Goal: Information Seeking & Learning: Check status

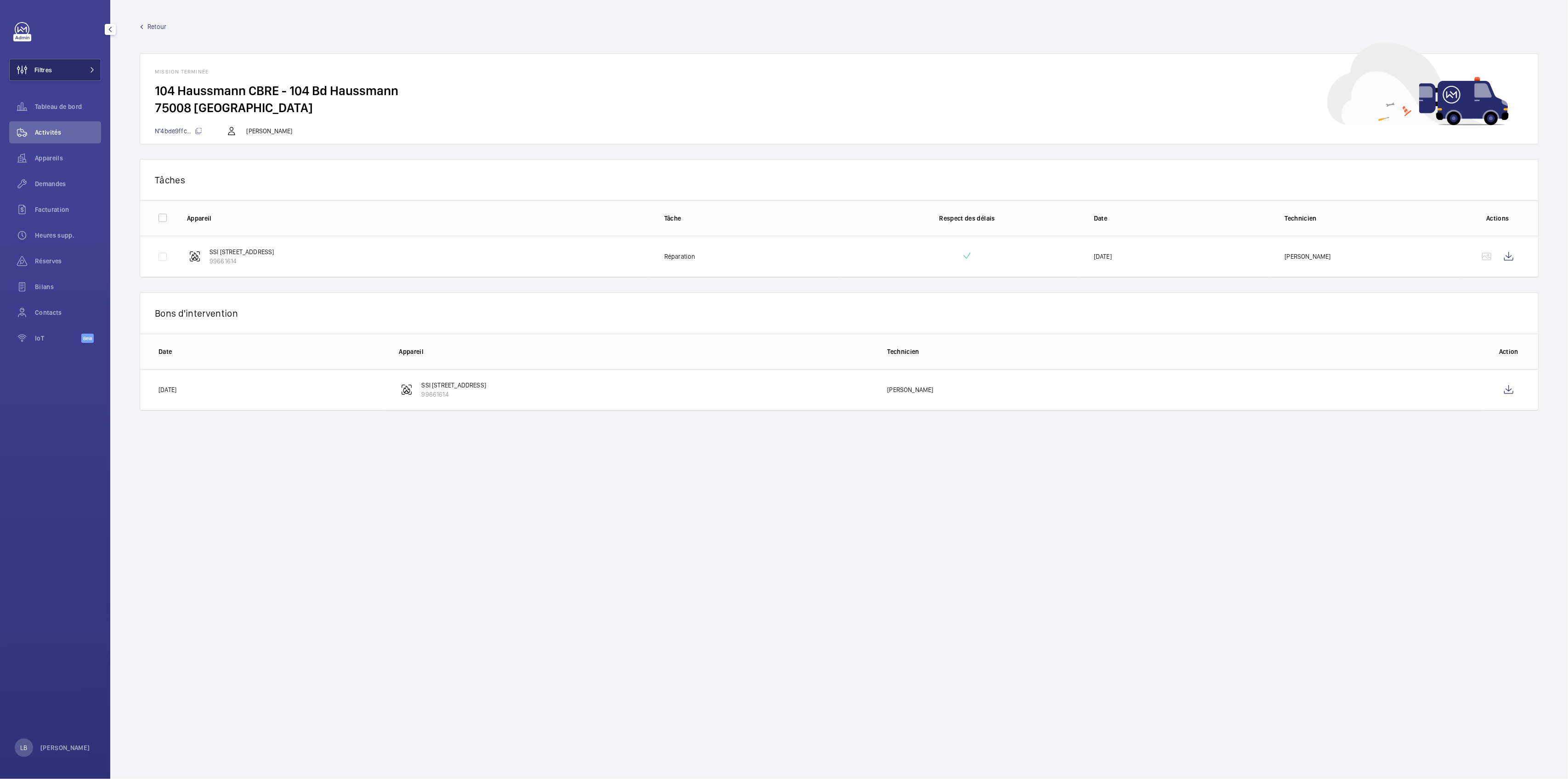
click at [50, 61] on span "Filtres" at bounding box center [30, 69] width 42 height 22
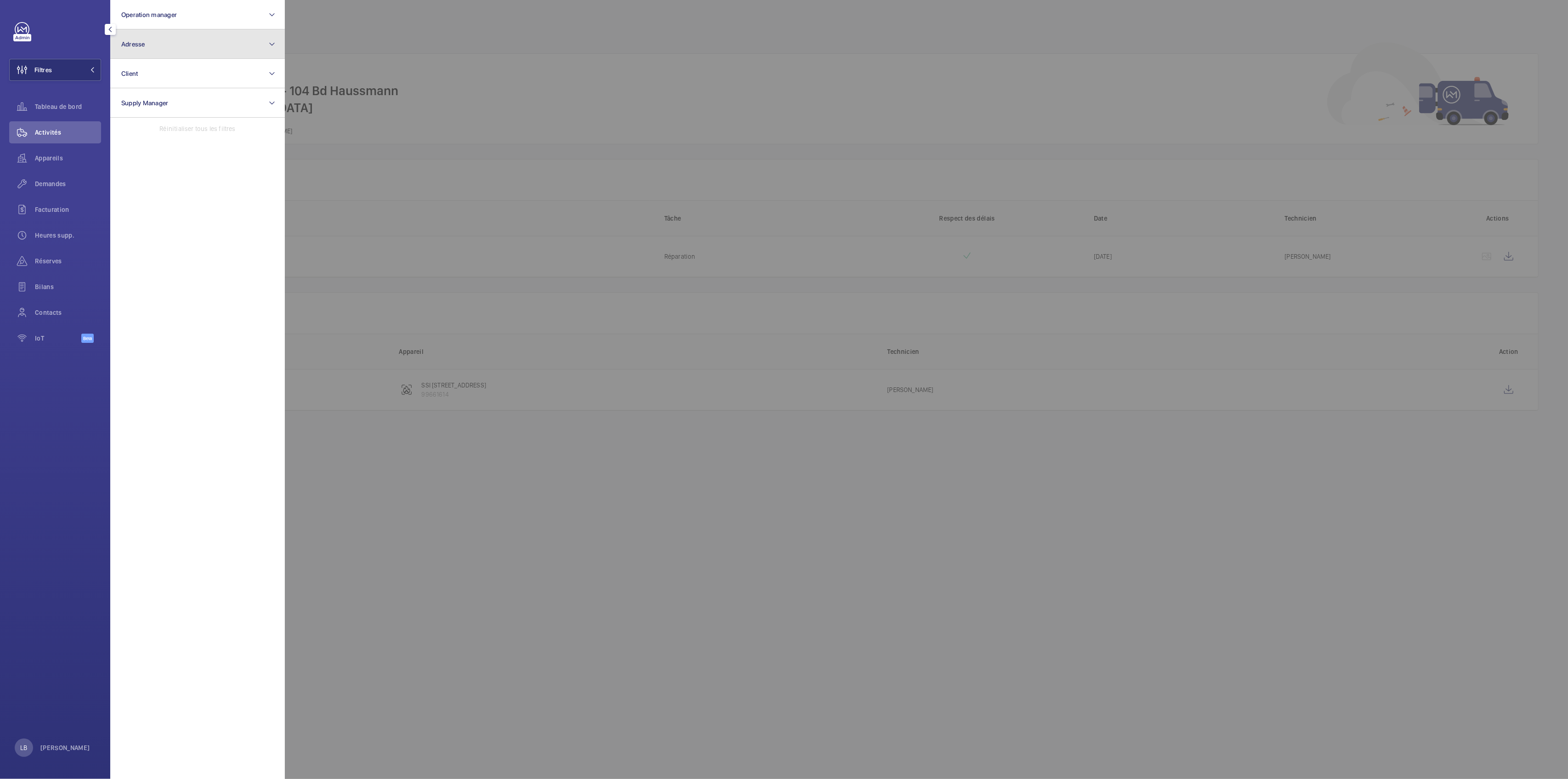
click at [223, 52] on button "Adresse" at bounding box center [198, 44] width 175 height 30
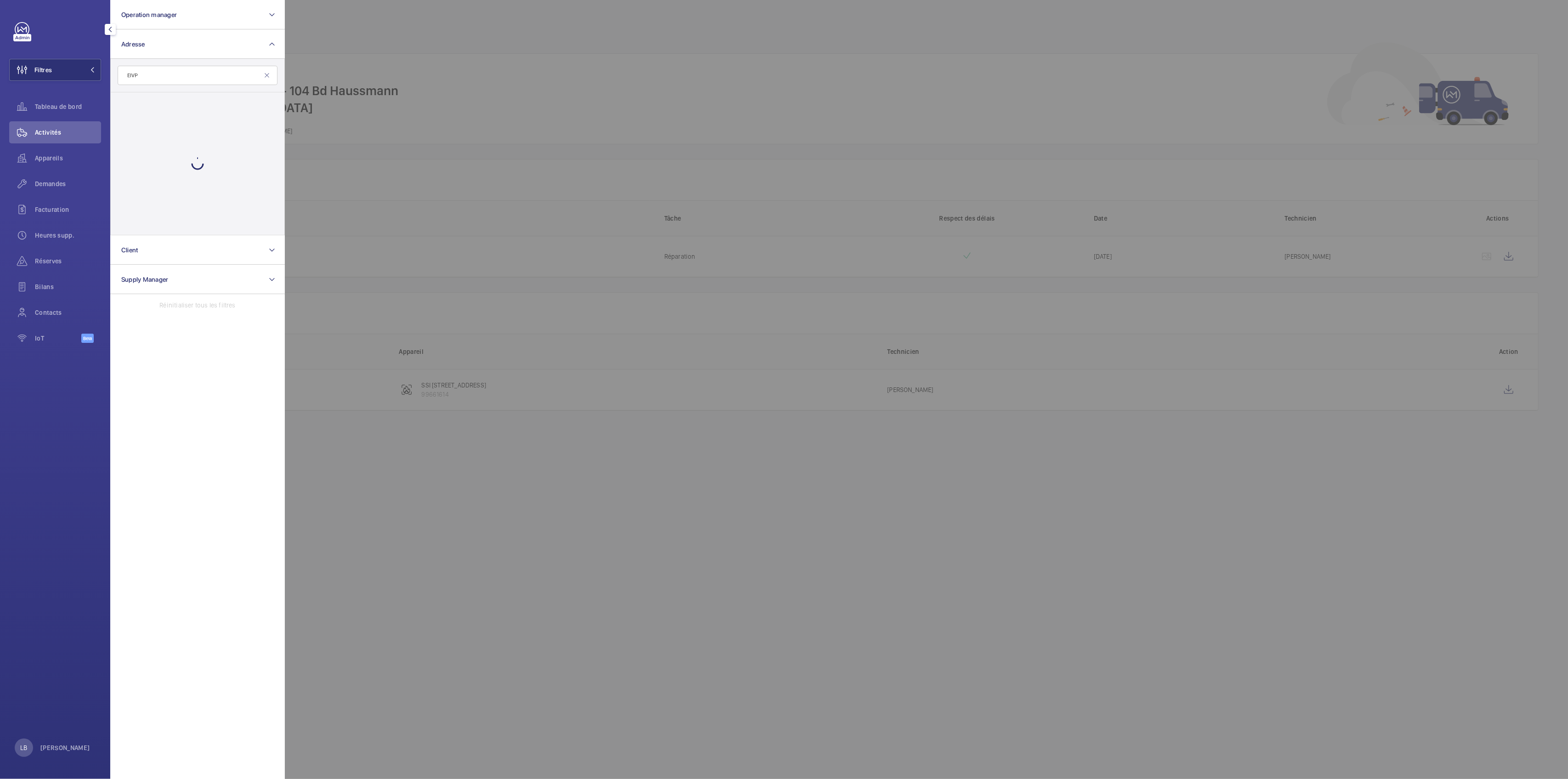
type input "EIVP"
click at [128, 104] on input "EIVP - [STREET_ADDRESS] - [STREET_ADDRESS]" at bounding box center [124, 103] width 18 height 18
checkbox input "true"
click at [531, 96] on div at bounding box center [1068, 389] width 1568 height 779
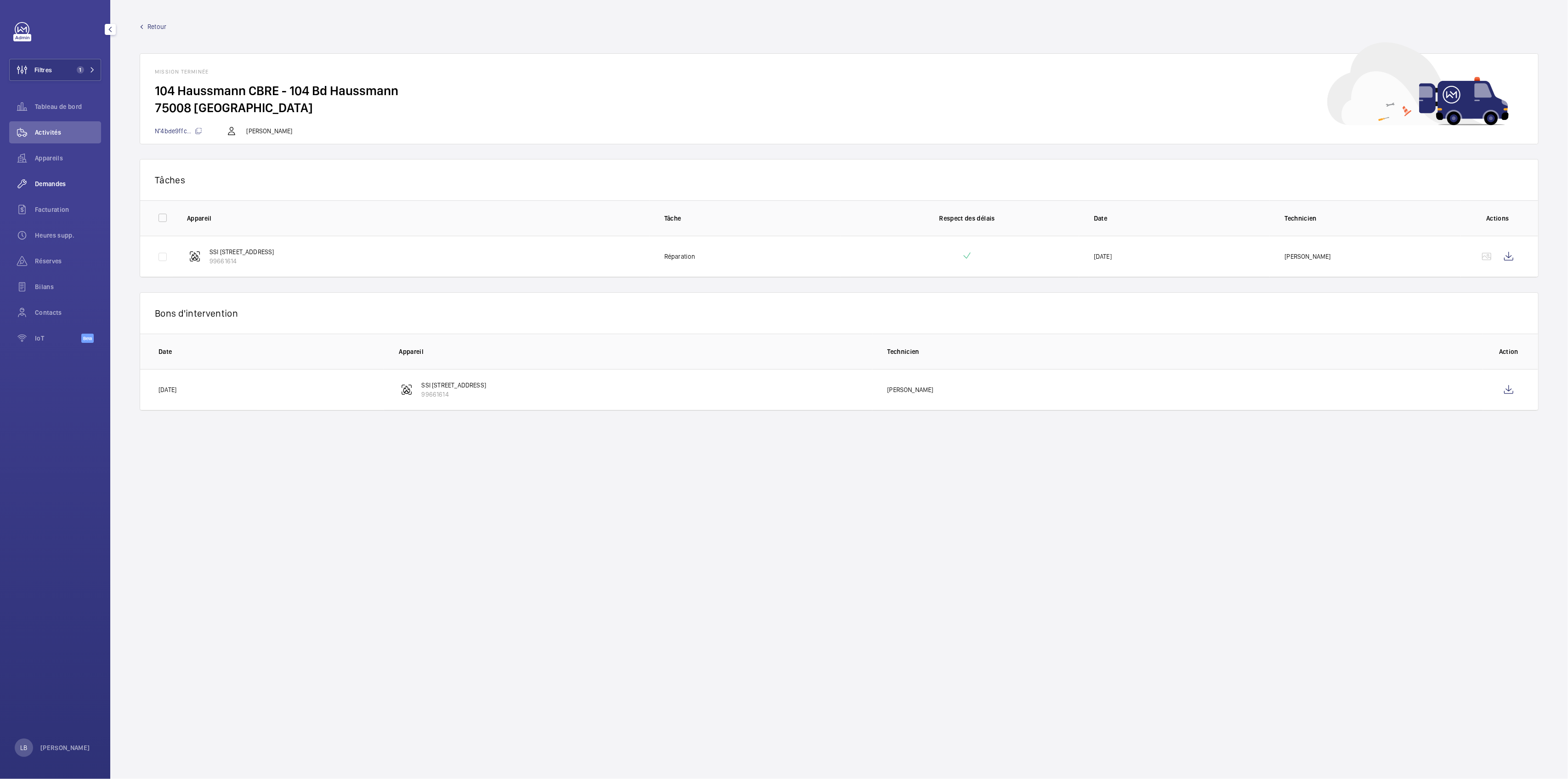
click at [36, 182] on span "Demandes" at bounding box center [68, 184] width 67 height 9
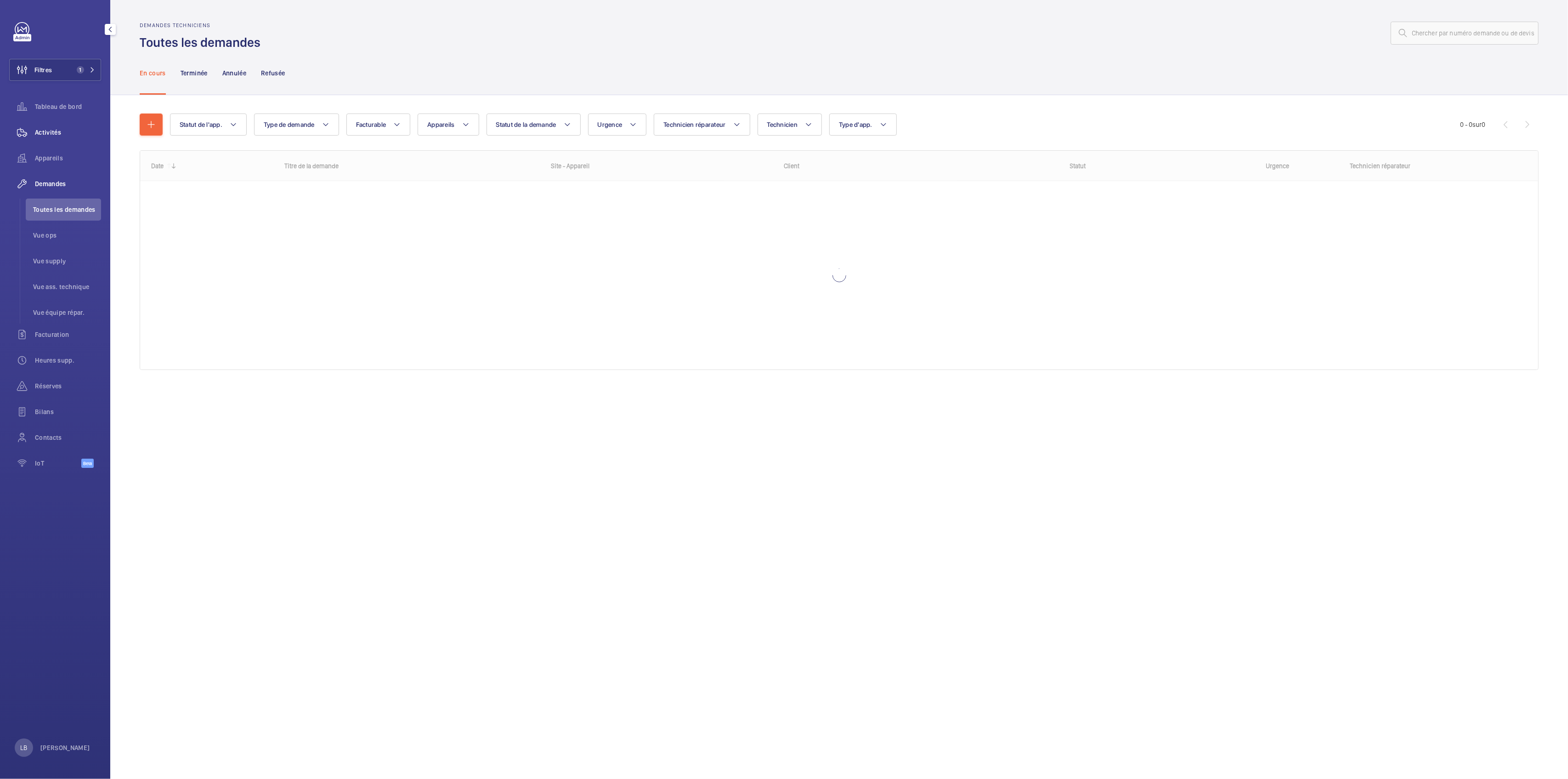
click at [43, 124] on div "Activités" at bounding box center [55, 132] width 92 height 22
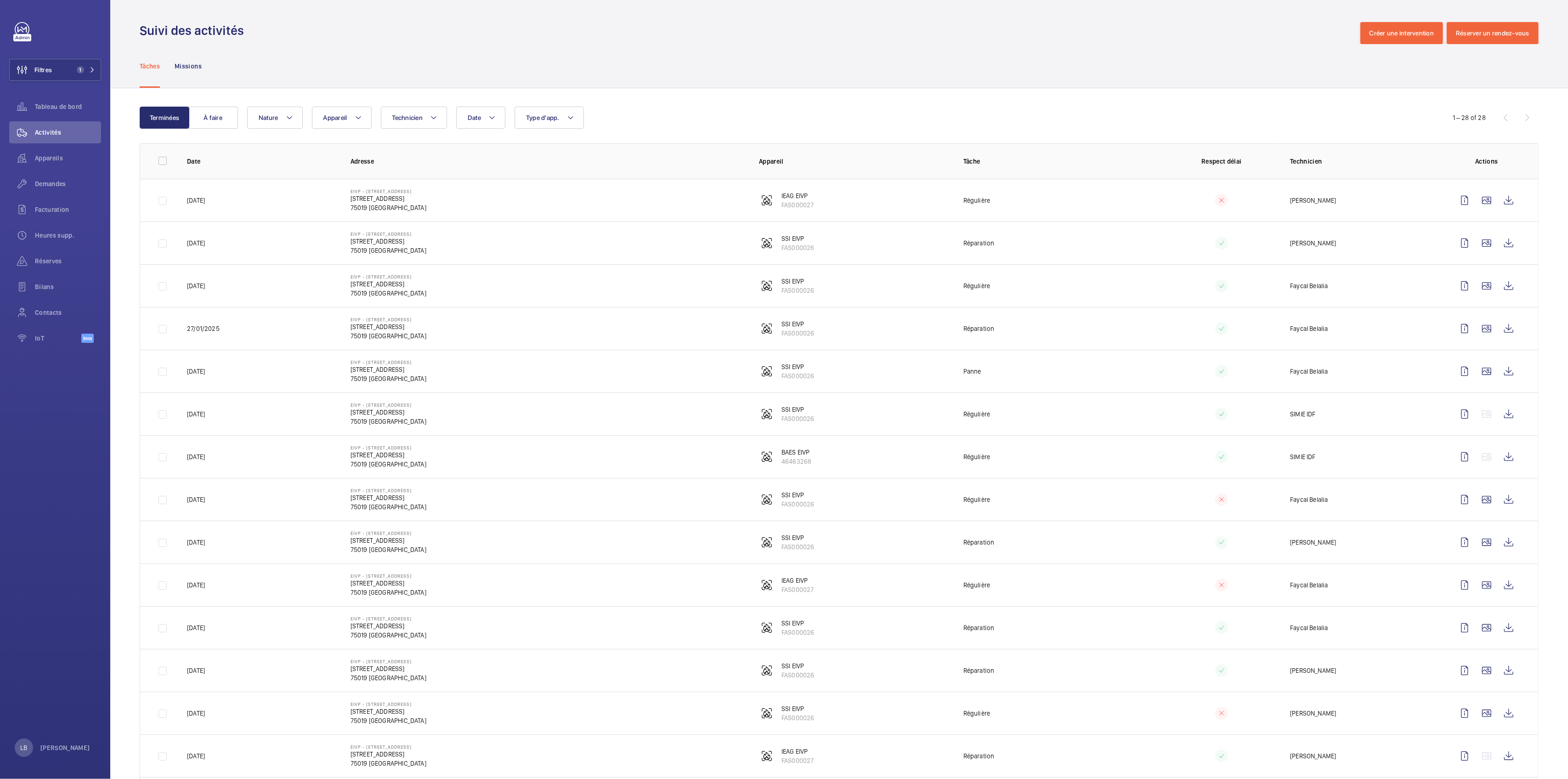
click at [657, 52] on div "Tâches Missions" at bounding box center [839, 66] width 1399 height 43
click at [1457, 200] on wm-front-icon-button at bounding box center [1465, 200] width 22 height 22
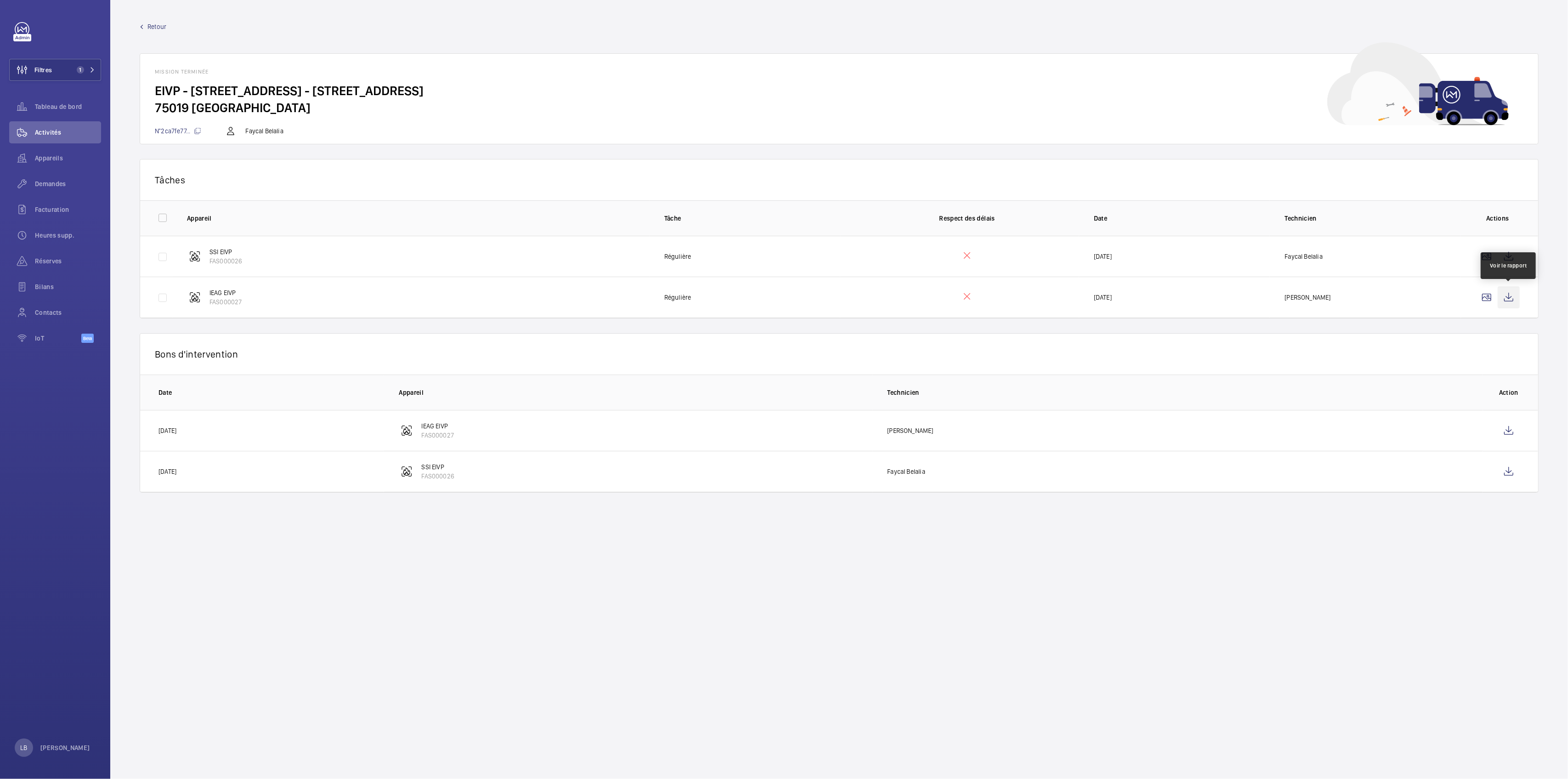
click at [1509, 300] on wm-front-icon-button at bounding box center [1509, 297] width 22 height 22
click at [1501, 254] on wm-front-icon-button at bounding box center [1509, 256] width 22 height 22
click at [1509, 428] on wm-front-icon-button at bounding box center [1509, 430] width 22 height 22
click at [150, 26] on span "Retour" at bounding box center [157, 27] width 19 height 9
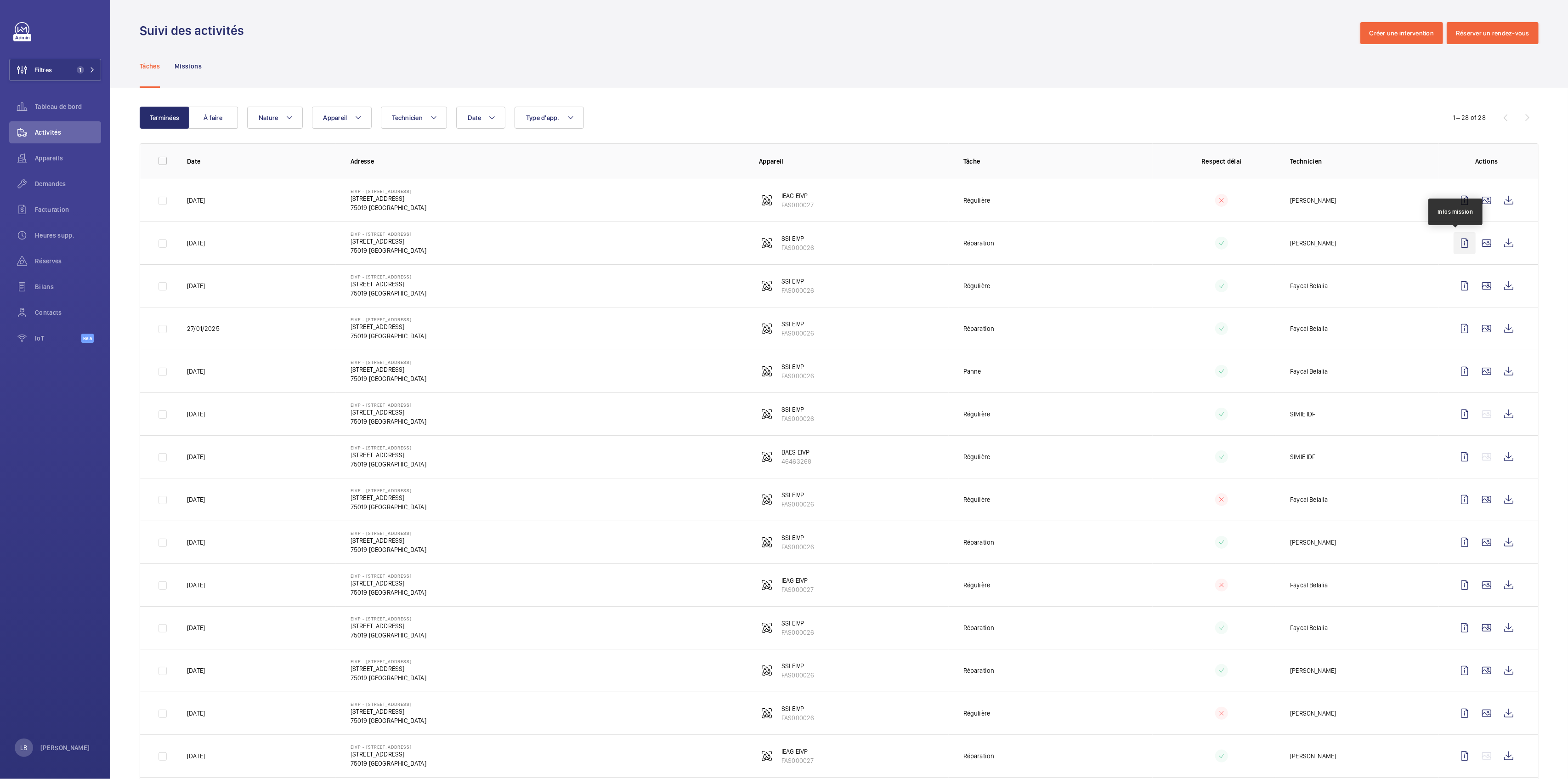
click at [1455, 245] on wm-front-icon-button at bounding box center [1465, 243] width 22 height 22
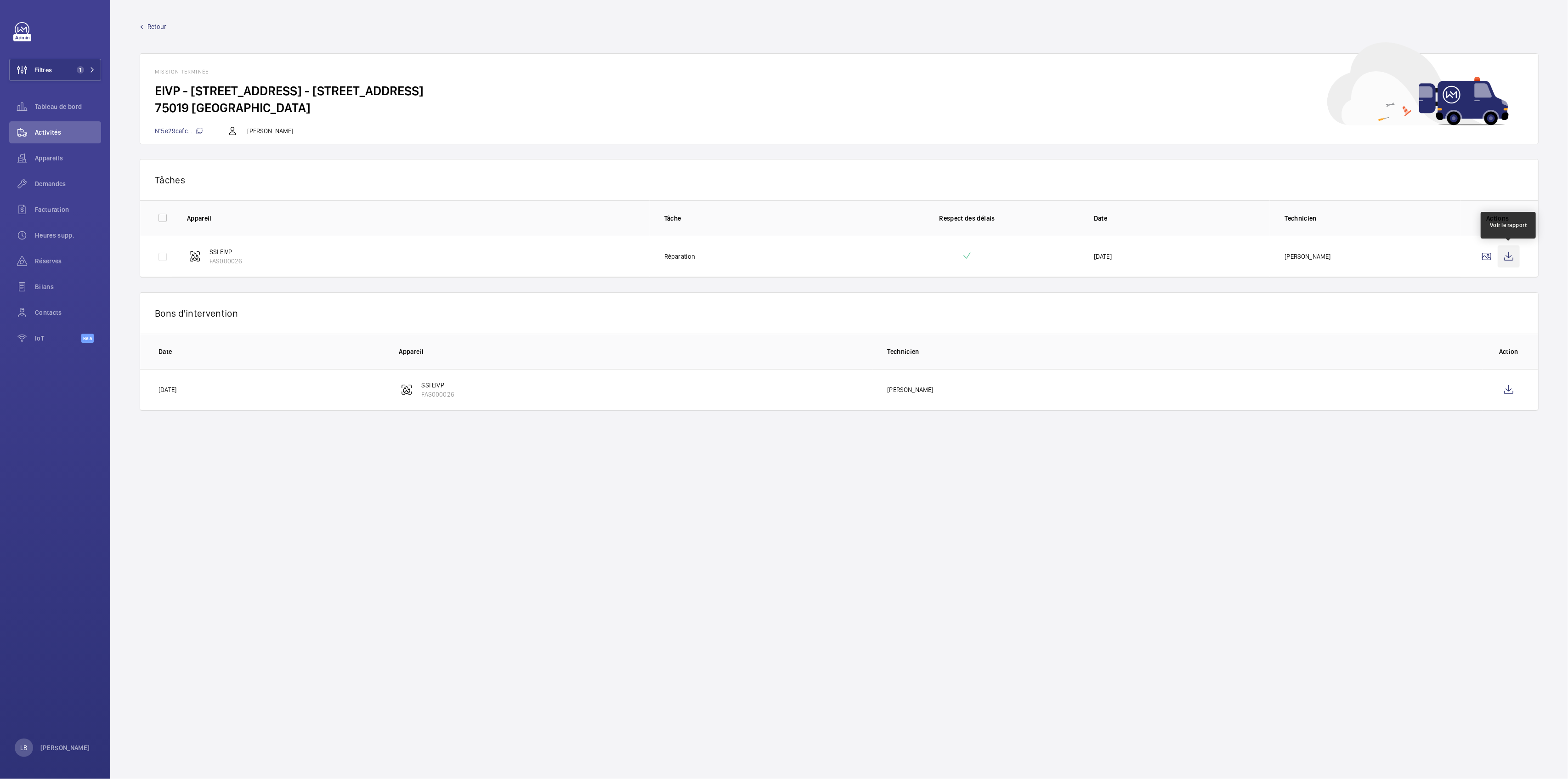
click at [1509, 260] on wm-front-icon-button at bounding box center [1509, 256] width 22 height 22
click at [155, 24] on span "Retour" at bounding box center [157, 27] width 19 height 9
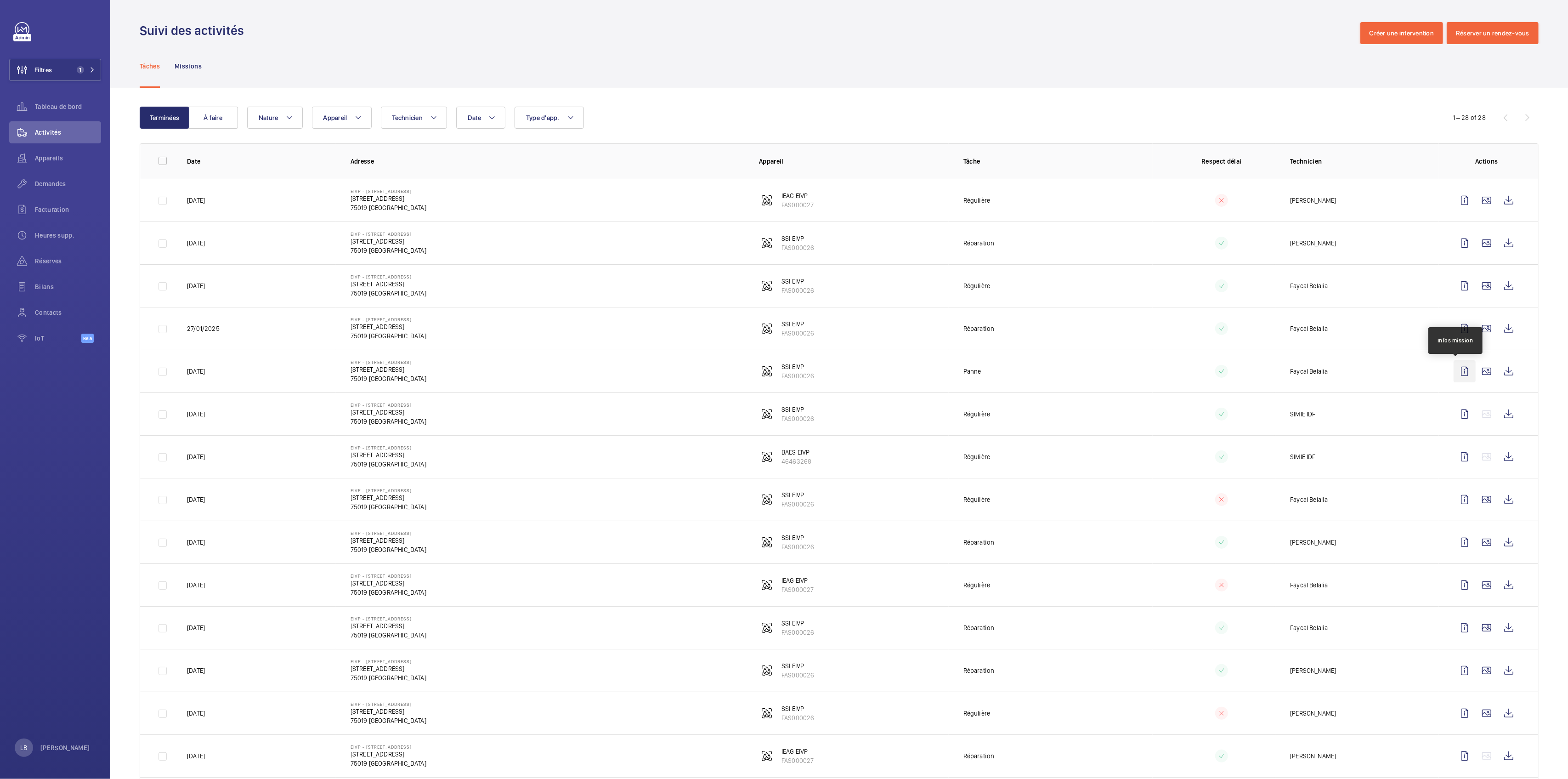
click at [1454, 372] on wm-front-icon-button at bounding box center [1465, 371] width 22 height 22
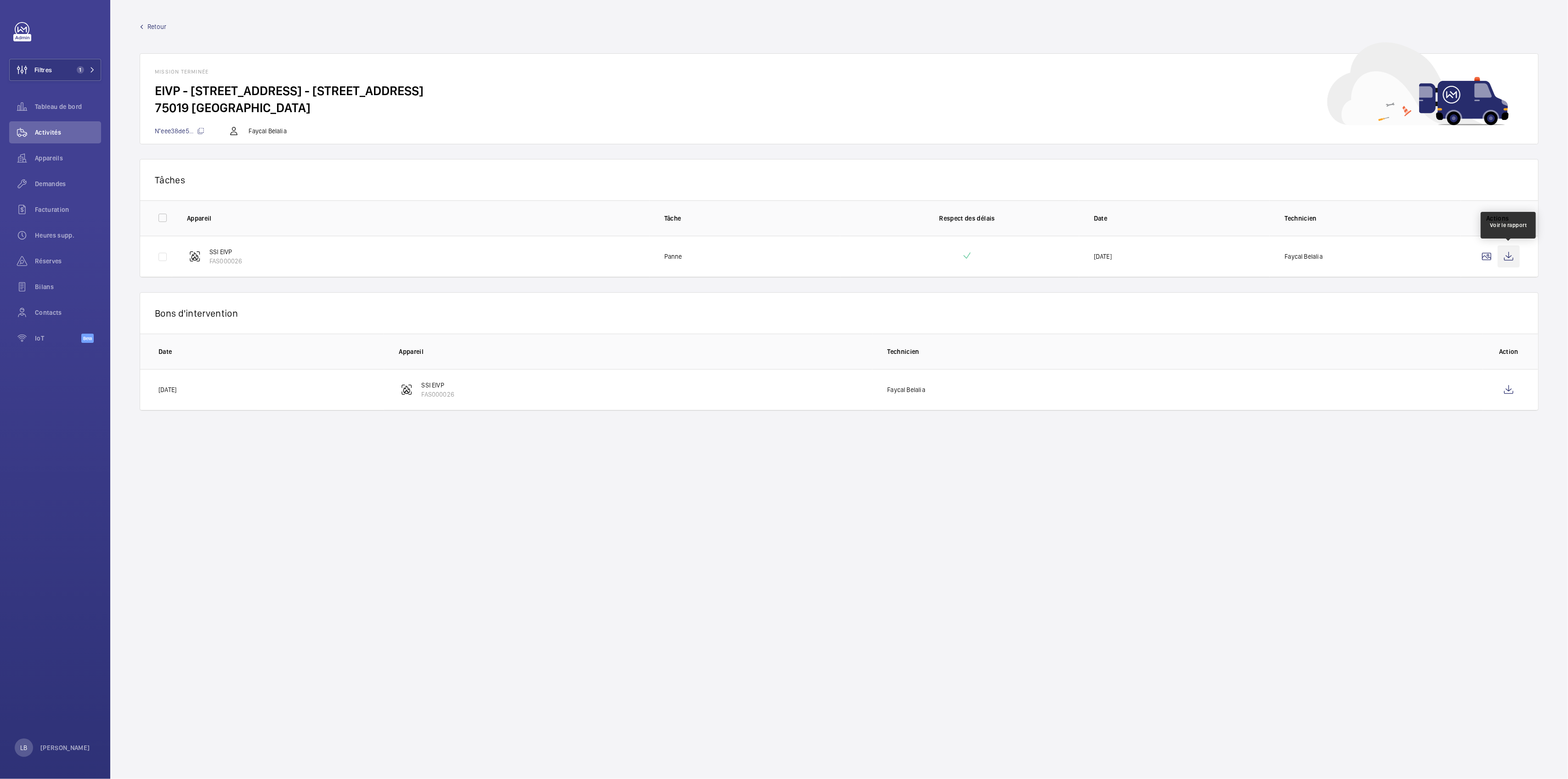
click at [1514, 252] on wm-front-icon-button at bounding box center [1509, 256] width 22 height 22
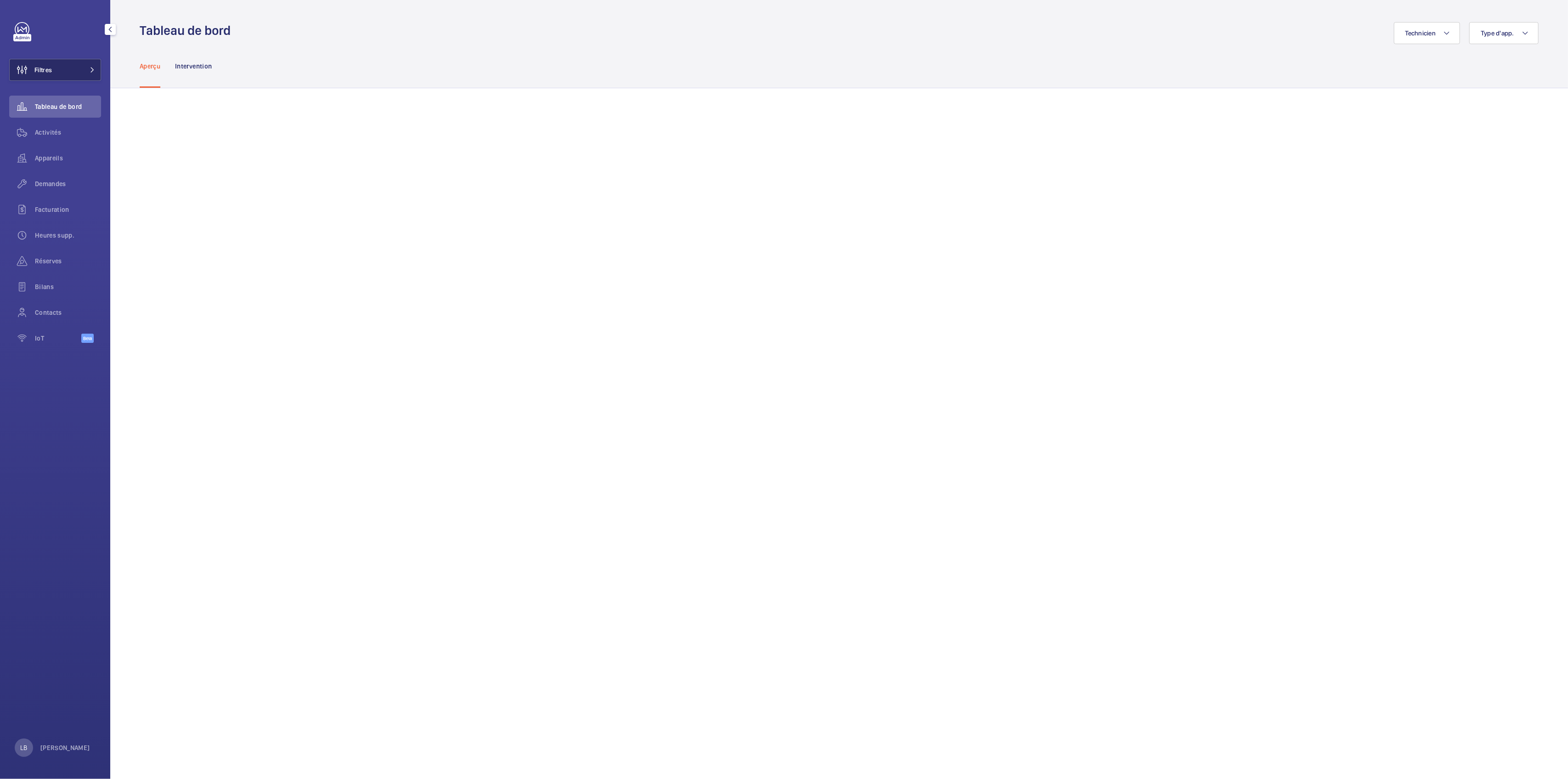
click at [55, 73] on button "Filtres" at bounding box center [55, 69] width 92 height 22
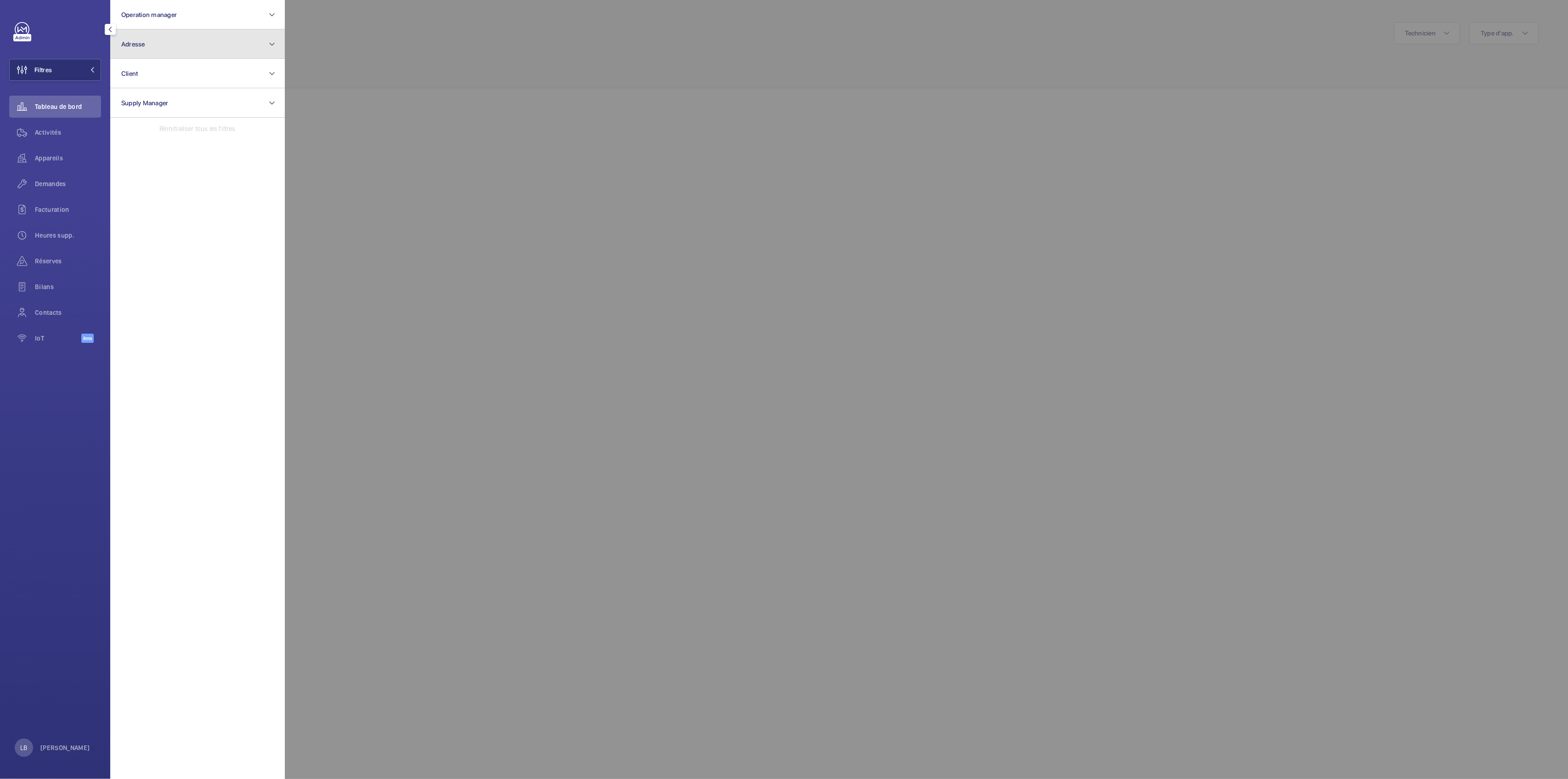
click at [189, 43] on button "Adresse" at bounding box center [198, 44] width 175 height 30
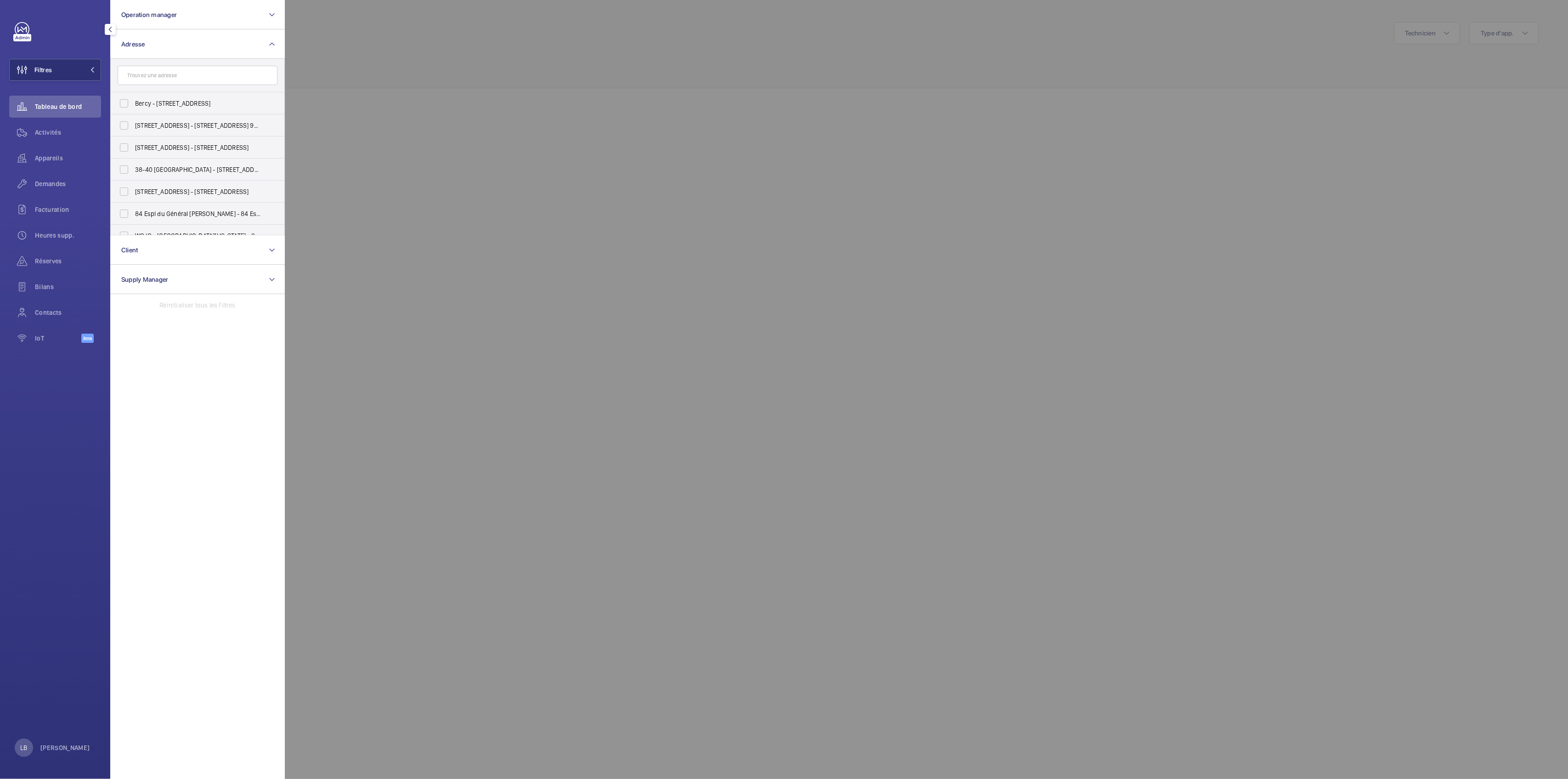
click at [166, 75] on input "text" at bounding box center [197, 75] width 160 height 20
type input "NAVARIN"
click at [125, 124] on input "WeWork Navarin - 18 Rue de Navarin , PARIS 75009" at bounding box center [124, 125] width 18 height 18
checkbox input "true"
click at [42, 126] on div "Activités" at bounding box center [55, 132] width 92 height 22
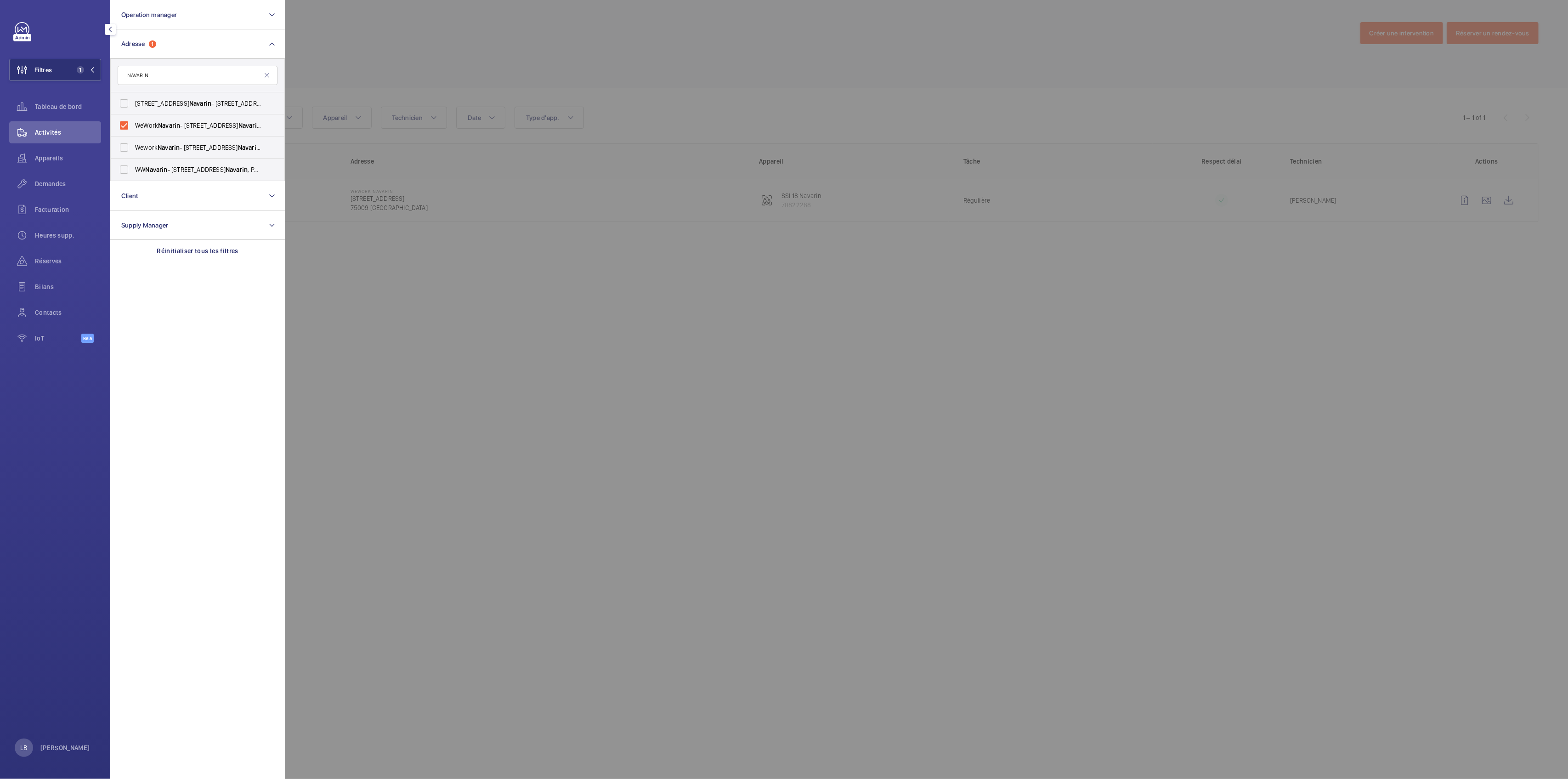
click at [703, 54] on div at bounding box center [1068, 389] width 1568 height 779
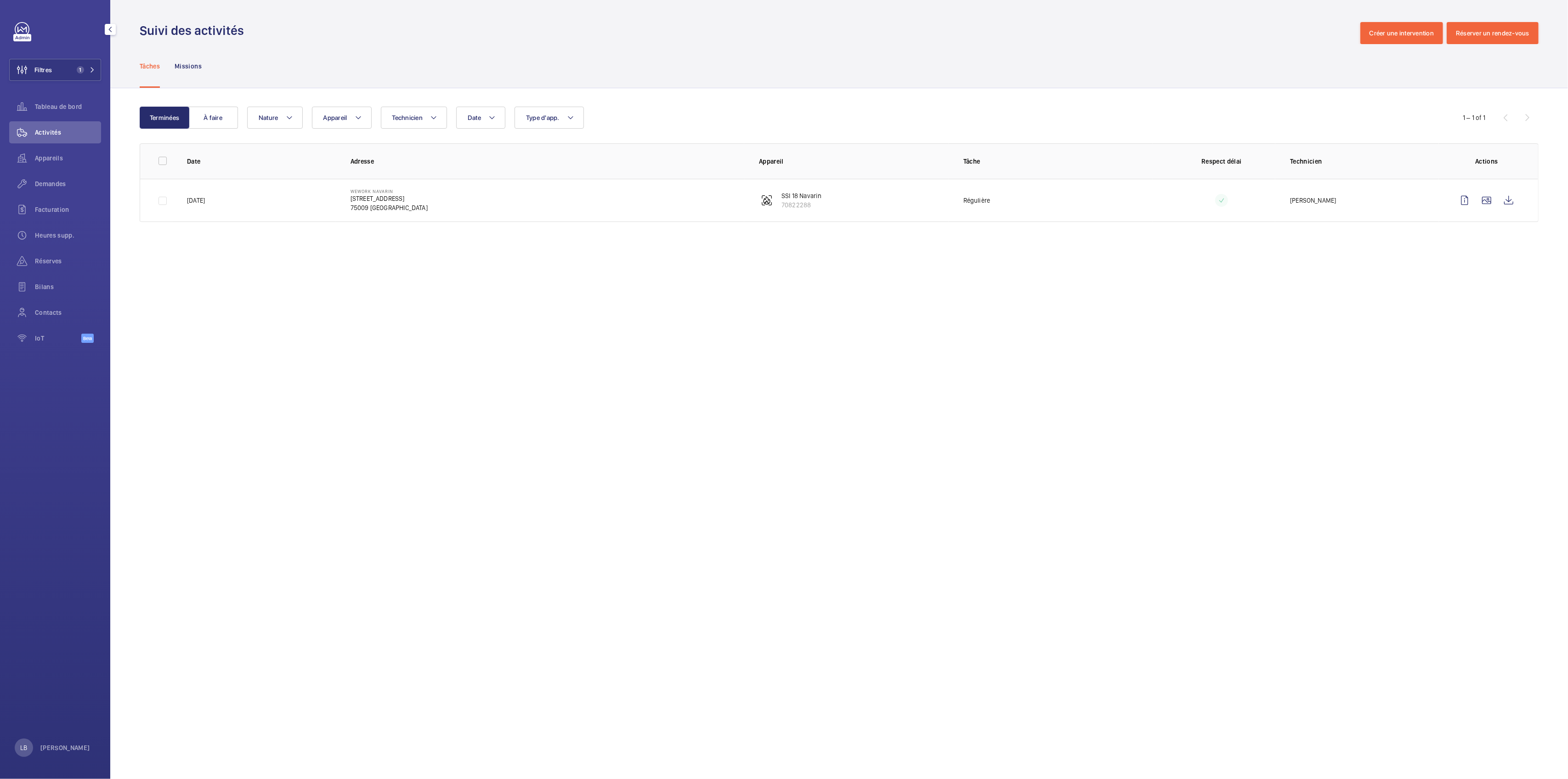
click at [493, 190] on td "WeWork Navarin 18 Rue de Navarin 75009 PARIS" at bounding box center [540, 200] width 408 height 43
click at [202, 122] on button "À faire" at bounding box center [213, 117] width 50 height 22
click at [169, 112] on button "Terminées" at bounding box center [164, 117] width 50 height 22
click at [653, 187] on td "WeWork Navarin 18 Rue de Navarin 75009 PARIS" at bounding box center [540, 200] width 408 height 43
click at [60, 191] on div "Demandes" at bounding box center [55, 184] width 92 height 22
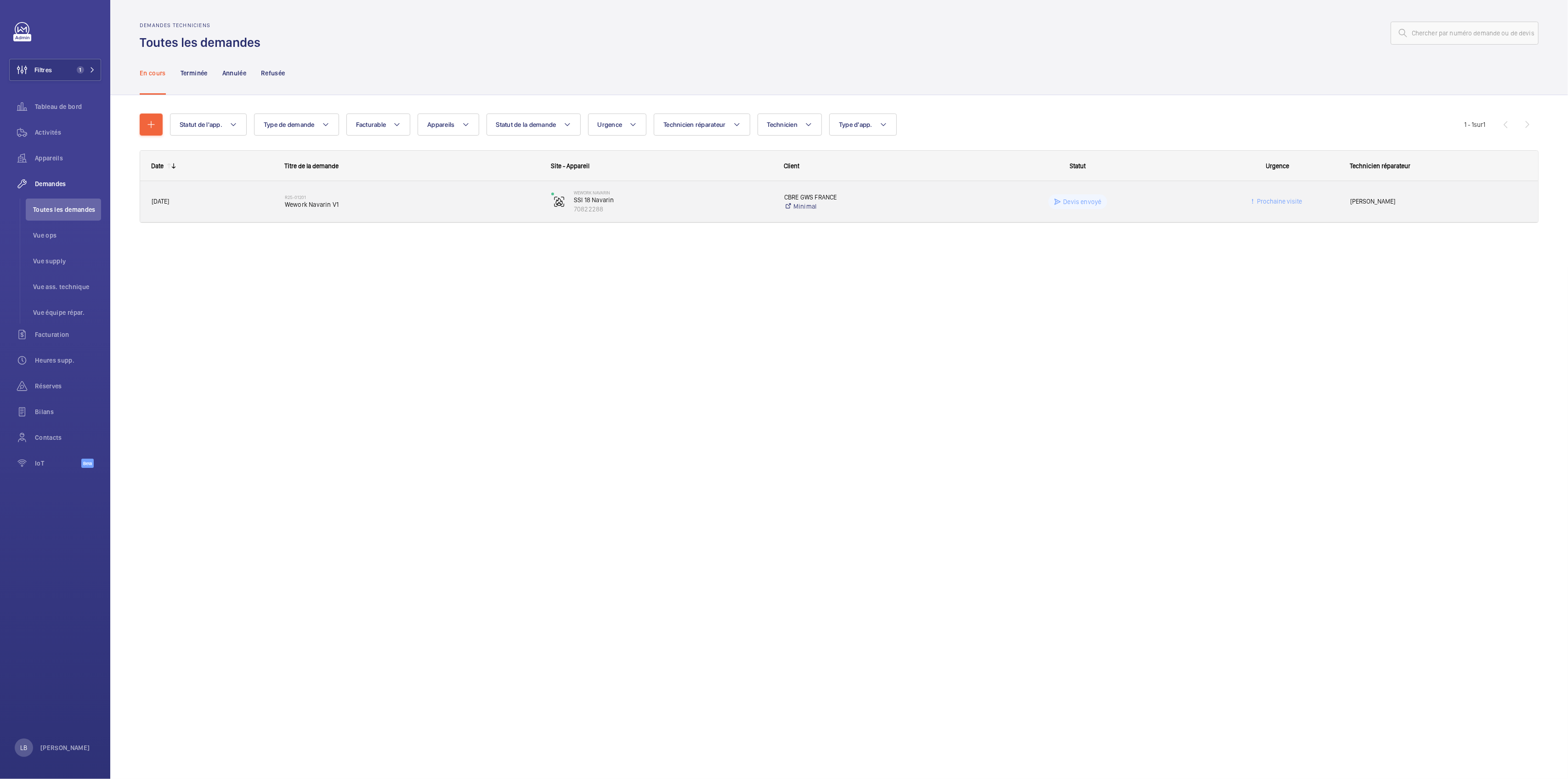
click at [1166, 196] on wm-front-pills-cell "Devis envoyé" at bounding box center [1078, 202] width 254 height 14
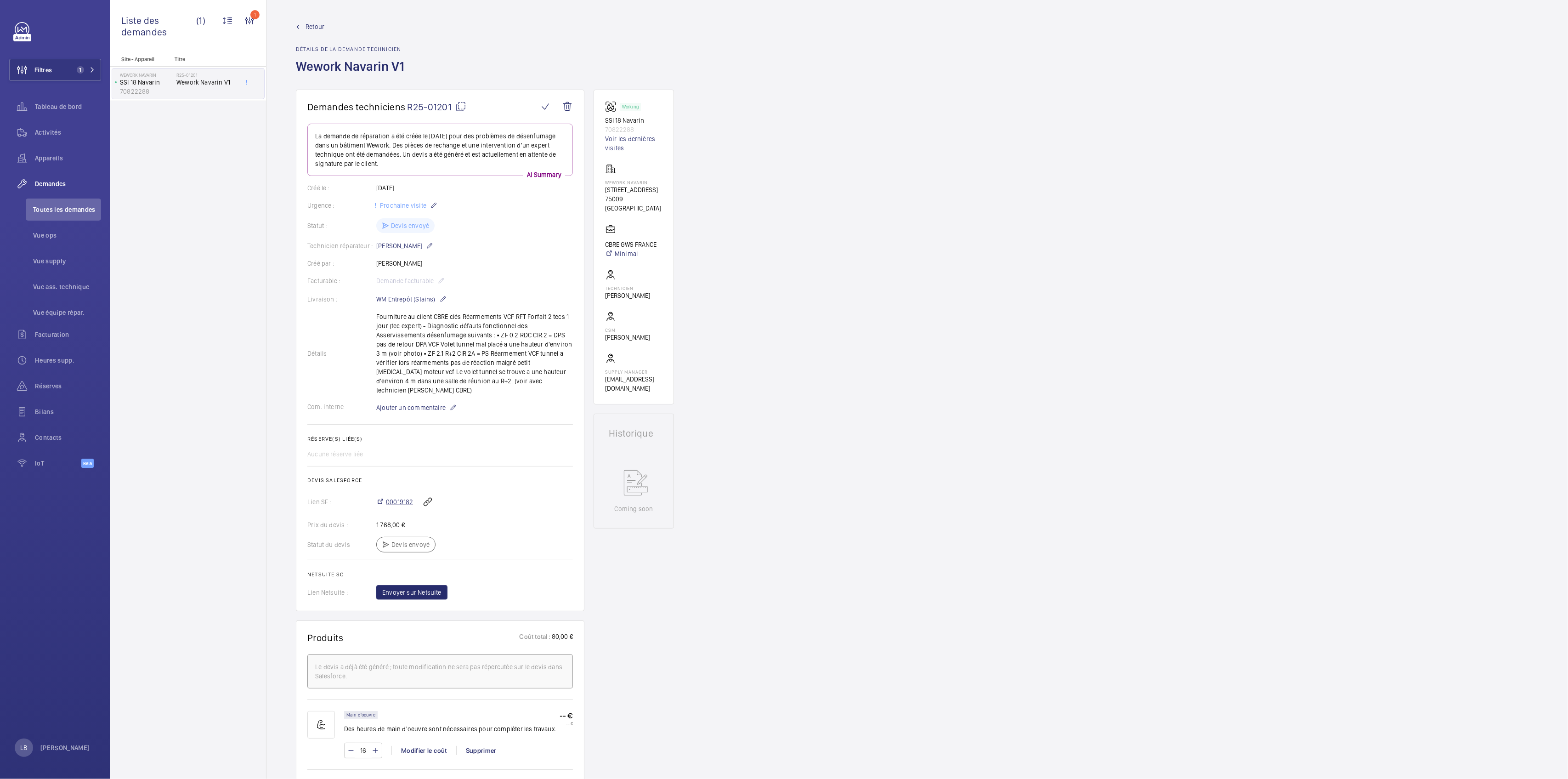
click at [404, 498] on span "00019182" at bounding box center [399, 502] width 27 height 9
click at [68, 67] on button "Filtres 1" at bounding box center [55, 69] width 92 height 22
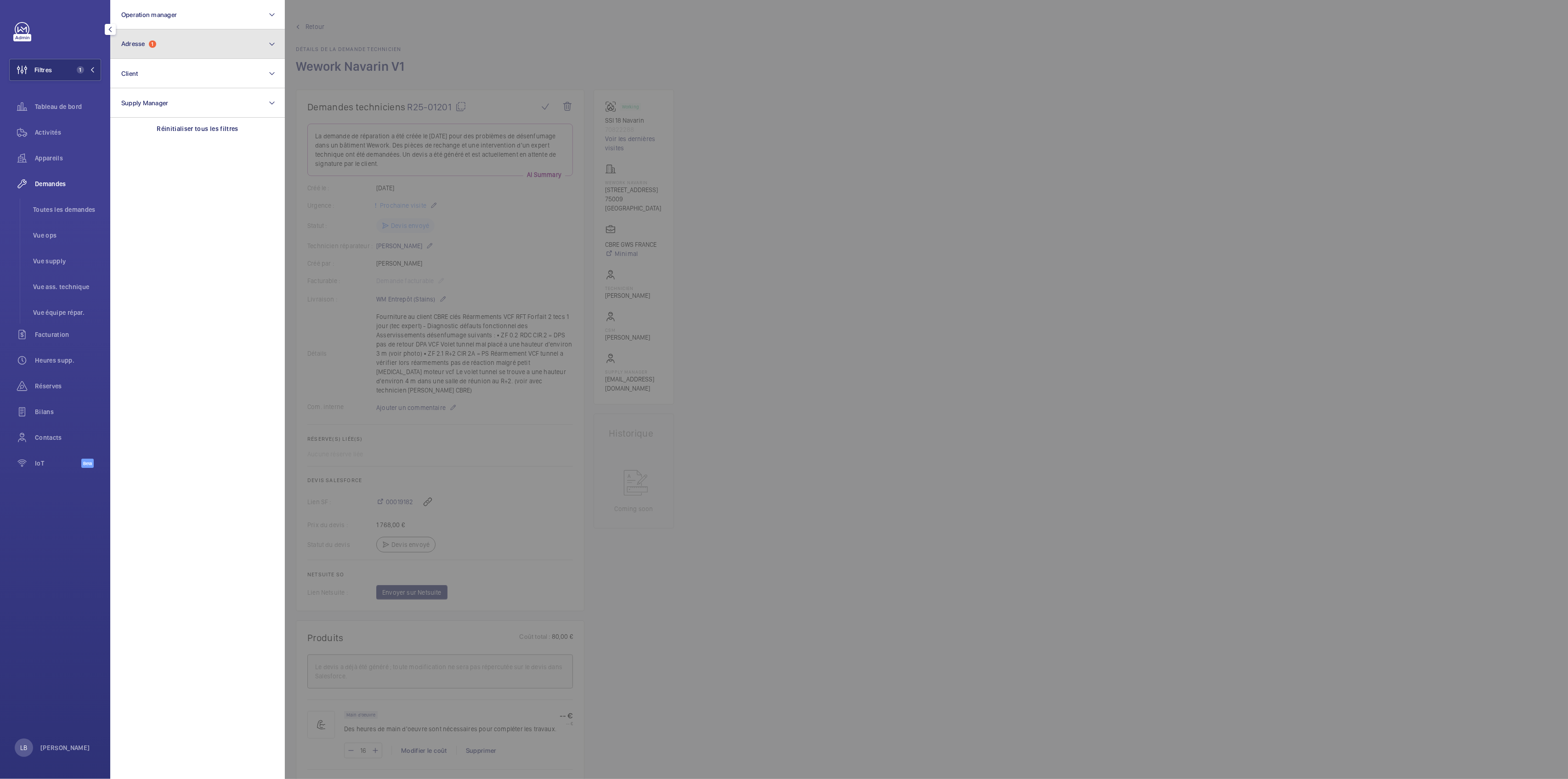
click at [201, 33] on button "Adresse 1" at bounding box center [198, 44] width 175 height 30
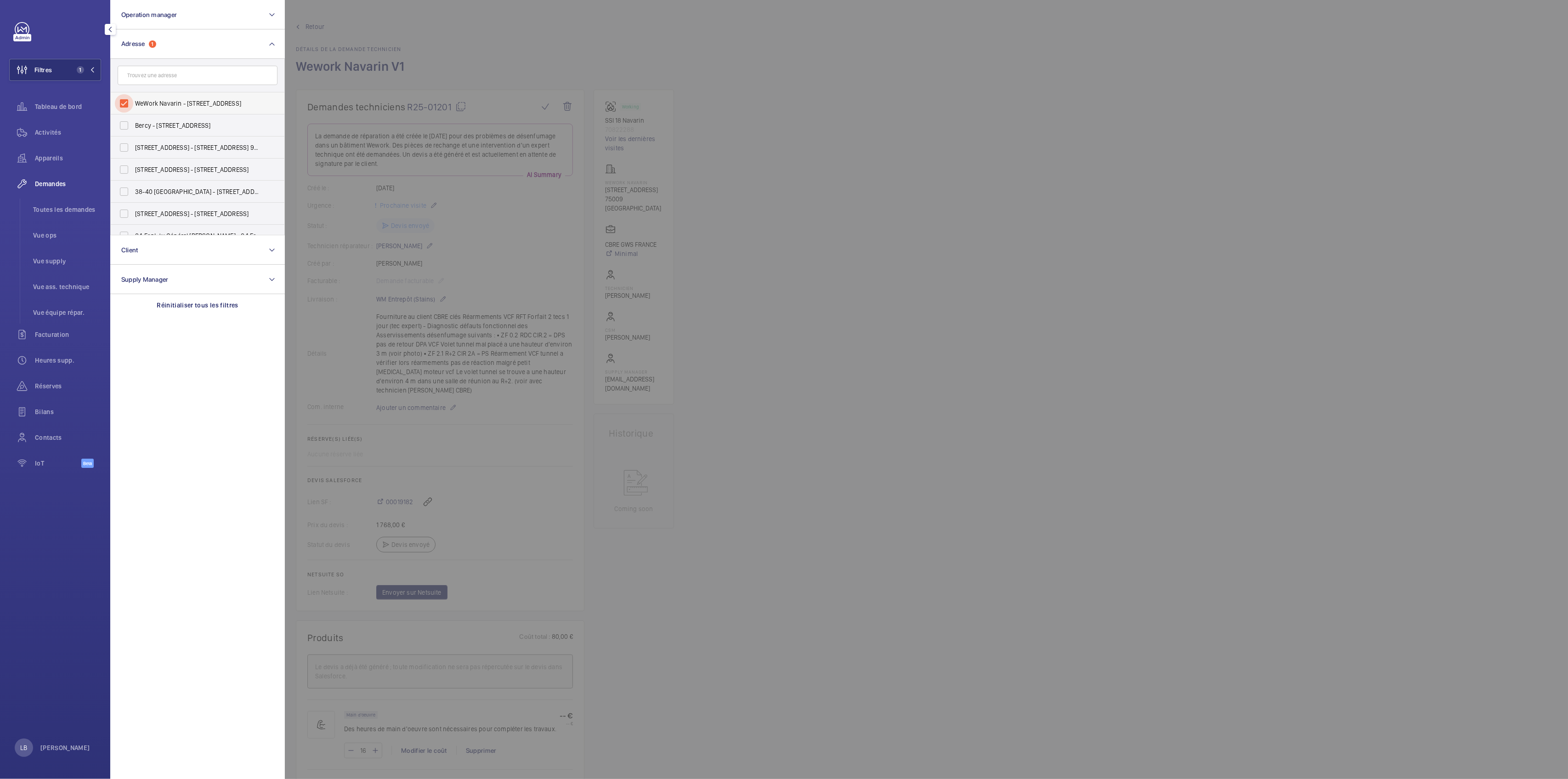
click at [120, 106] on input "WeWork Navarin - 18 Rue de Navarin, PARIS 75009" at bounding box center [124, 103] width 18 height 18
checkbox input "false"
click at [143, 72] on input "text" at bounding box center [197, 75] width 160 height 20
type input "l"
click at [132, 75] on input "le leger" at bounding box center [197, 75] width 160 height 20
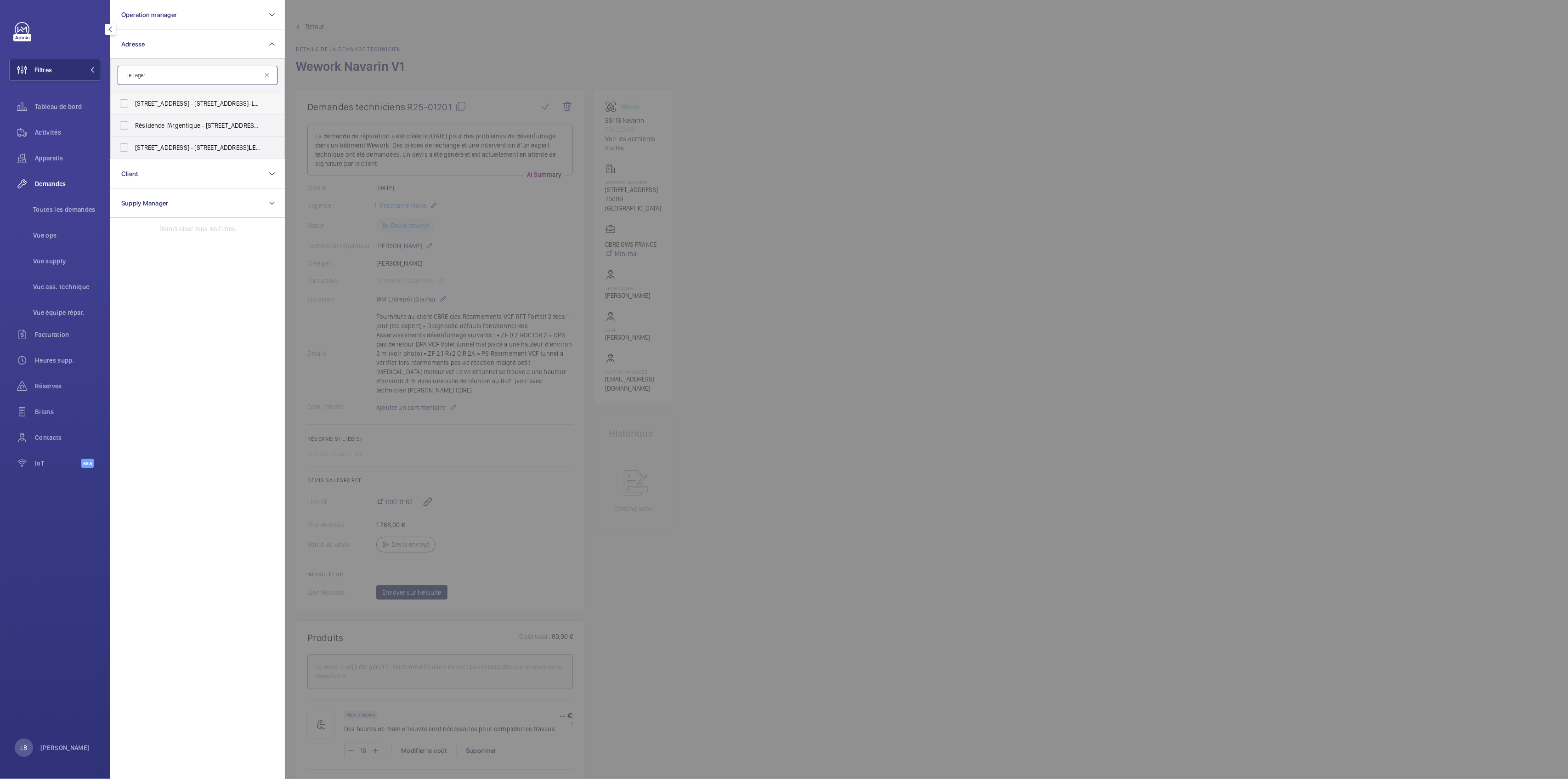
type input "le leger"
click at [121, 105] on input "1 Rue de Paris - 1 Rue de Paris, 94470 BOISSY-SAINT- LE GER, BOISSY-SAINT- LE G…" at bounding box center [124, 103] width 18 height 18
checkbox input "true"
click at [127, 129] on input "Résidence l'Argentique - 7 Rue de la Fontaine, 94470 BOISSY-SAINT- LE GER, BOIS…" at bounding box center [124, 125] width 18 height 18
checkbox input "true"
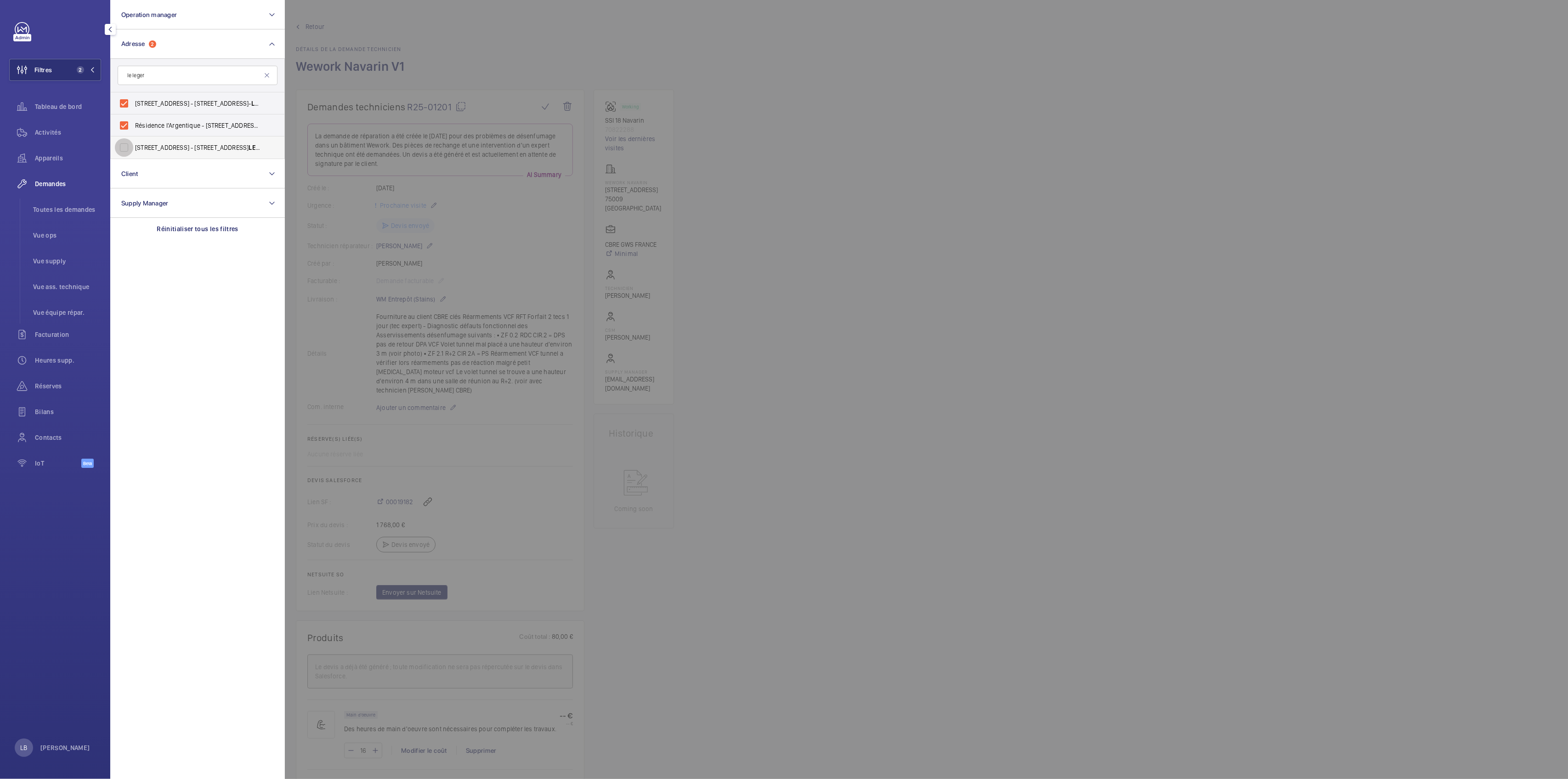
click at [127, 149] on input "1 Rue de Brévannes - 1 Rue de Brévannes, 94470 BOISSY-SAINT- LE GER, BOISSY-SAI…" at bounding box center [124, 147] width 18 height 18
checkbox input "true"
click at [55, 127] on div "Activités" at bounding box center [55, 132] width 92 height 22
click at [38, 160] on span "Appareils" at bounding box center [68, 158] width 67 height 9
click at [61, 125] on div "Activités" at bounding box center [55, 132] width 92 height 22
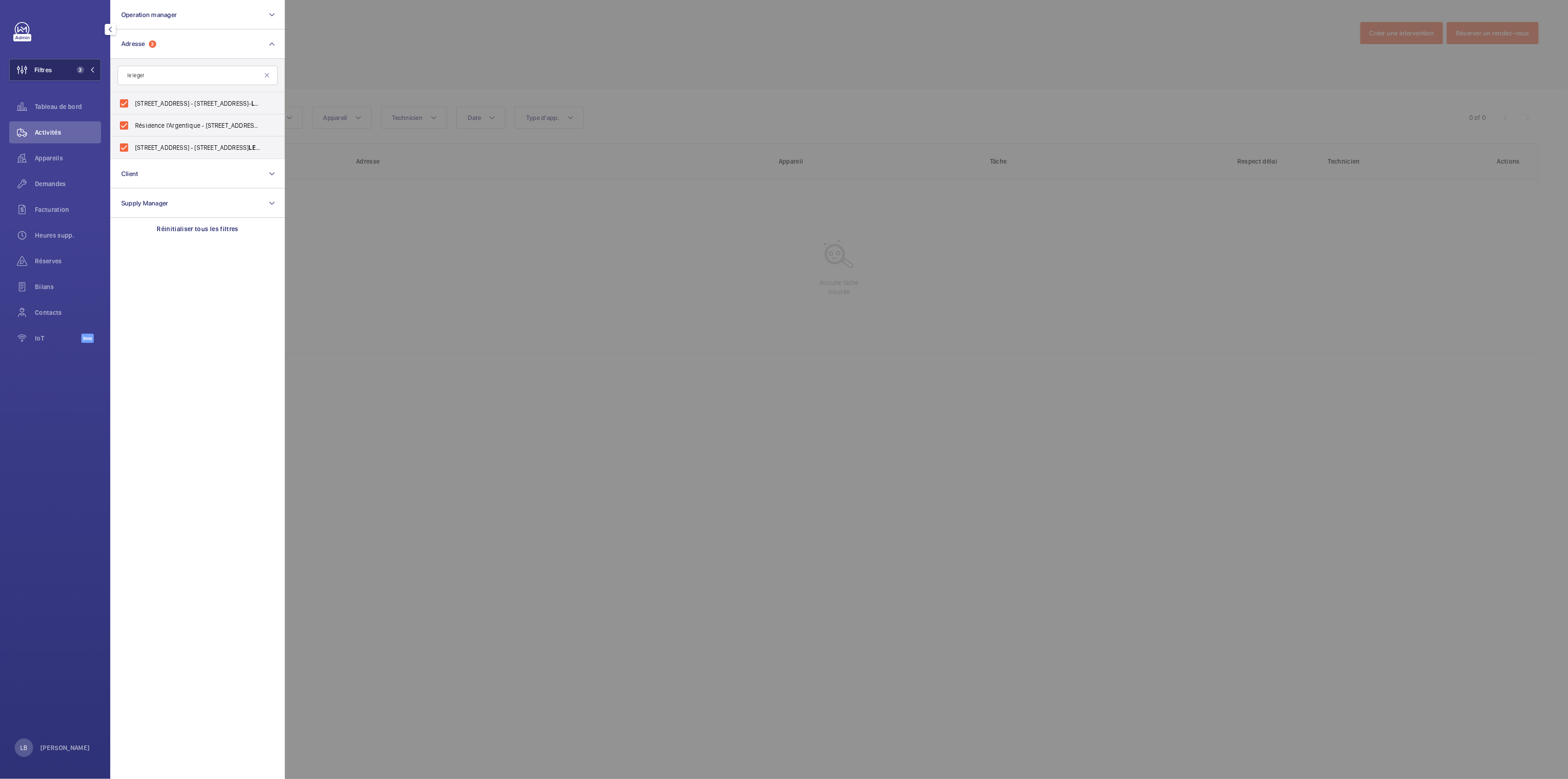
click at [72, 67] on button "Filtres 3" at bounding box center [55, 69] width 92 height 22
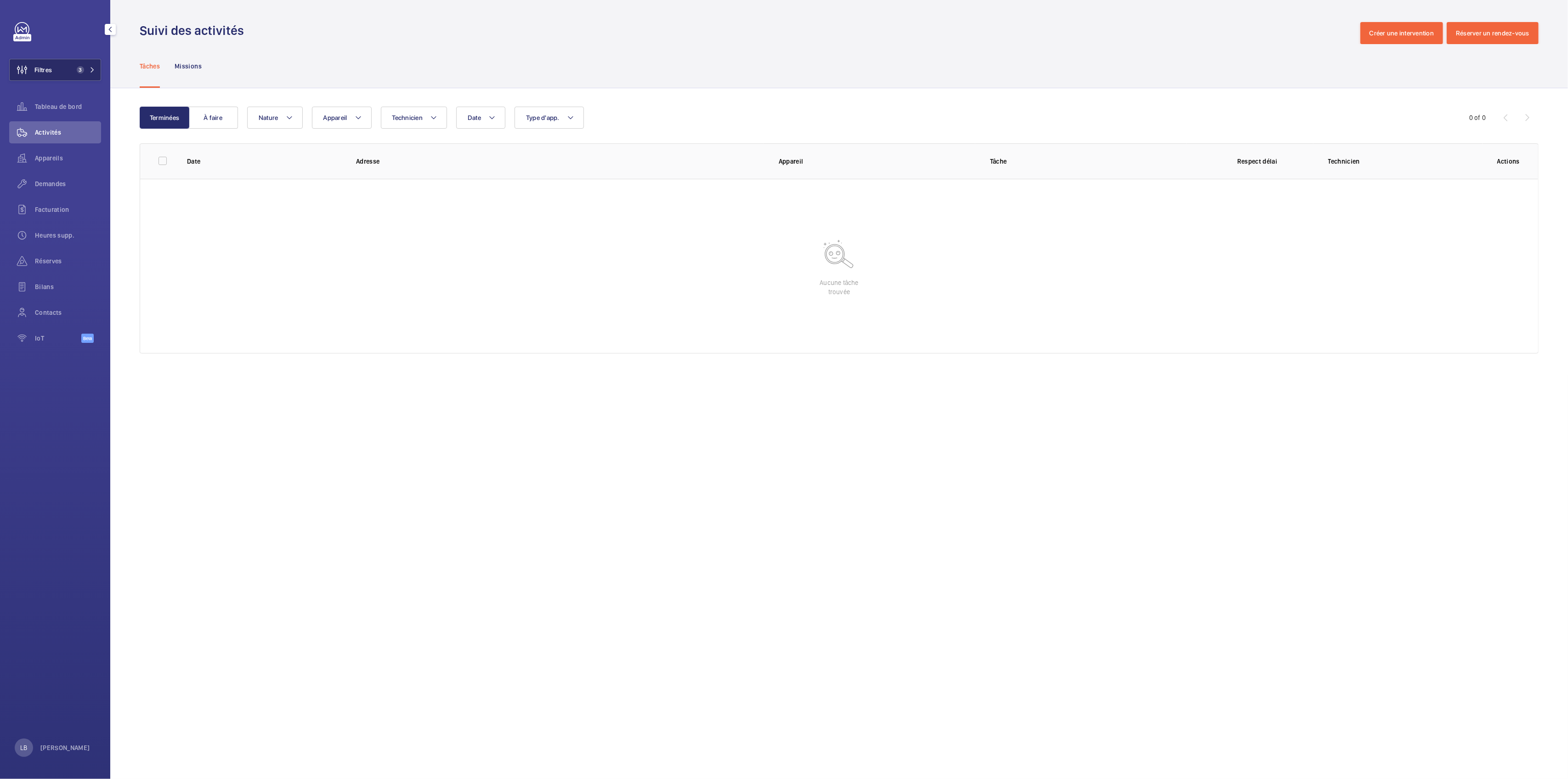
click at [59, 59] on button "Filtres 3" at bounding box center [55, 69] width 92 height 22
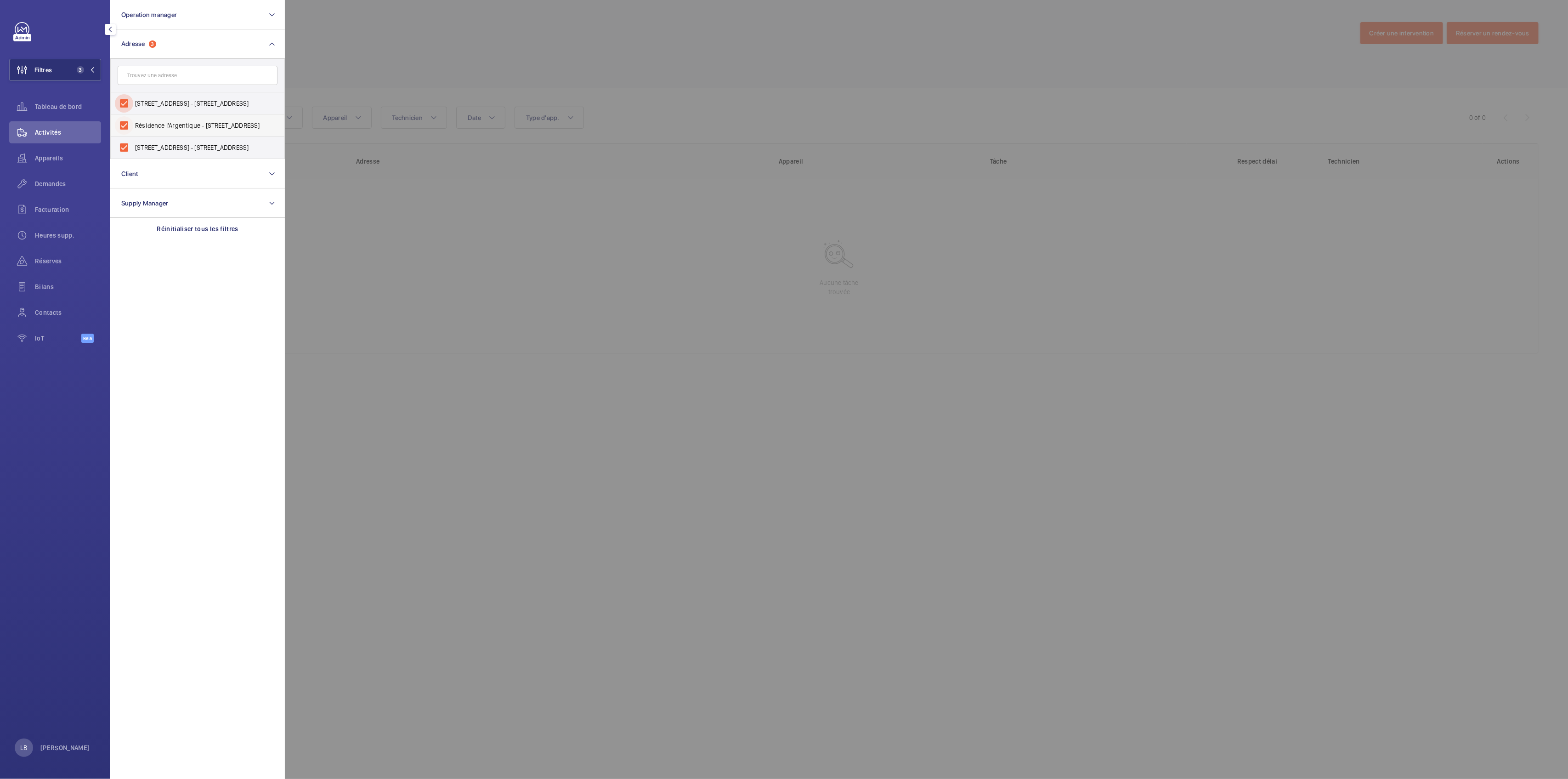
drag, startPoint x: 121, startPoint y: 102, endPoint x: 129, endPoint y: 121, distance: 20.6
click at [121, 103] on input "1 Rue de Paris - 1 Rue de Paris, 94470 BOISSY-SAINT-LEGER, BOISSY-SAINT-LEGER 9…" at bounding box center [124, 103] width 18 height 18
checkbox input "false"
click at [128, 130] on input "Résidence l'Argentique - 7 Rue de la Fontaine, 94470 BOISSY-SAINT-LEGER, BOISSY…" at bounding box center [124, 125] width 18 height 18
checkbox input "false"
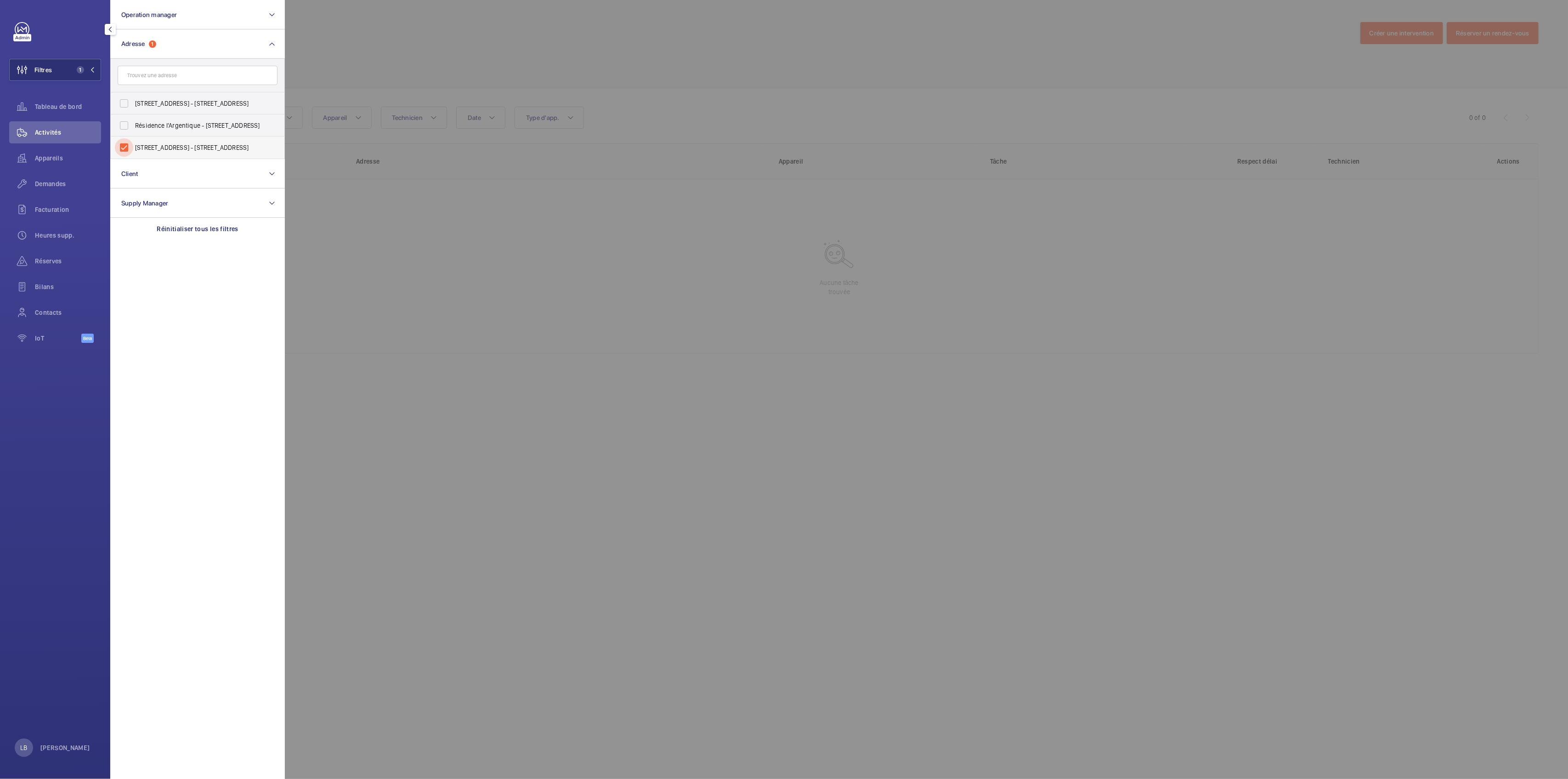
drag, startPoint x: 126, startPoint y: 149, endPoint x: 145, endPoint y: 142, distance: 20.2
click at [126, 149] on input "1 Rue de Brévannes - 1 Rue de Brévannes, 94470 BOISSY-SAINT-LEGER, BOISSY-SAINT…" at bounding box center [124, 147] width 18 height 18
checkbox input "false"
click at [180, 72] on input "text" at bounding box center [197, 75] width 160 height 20
type input "leger"
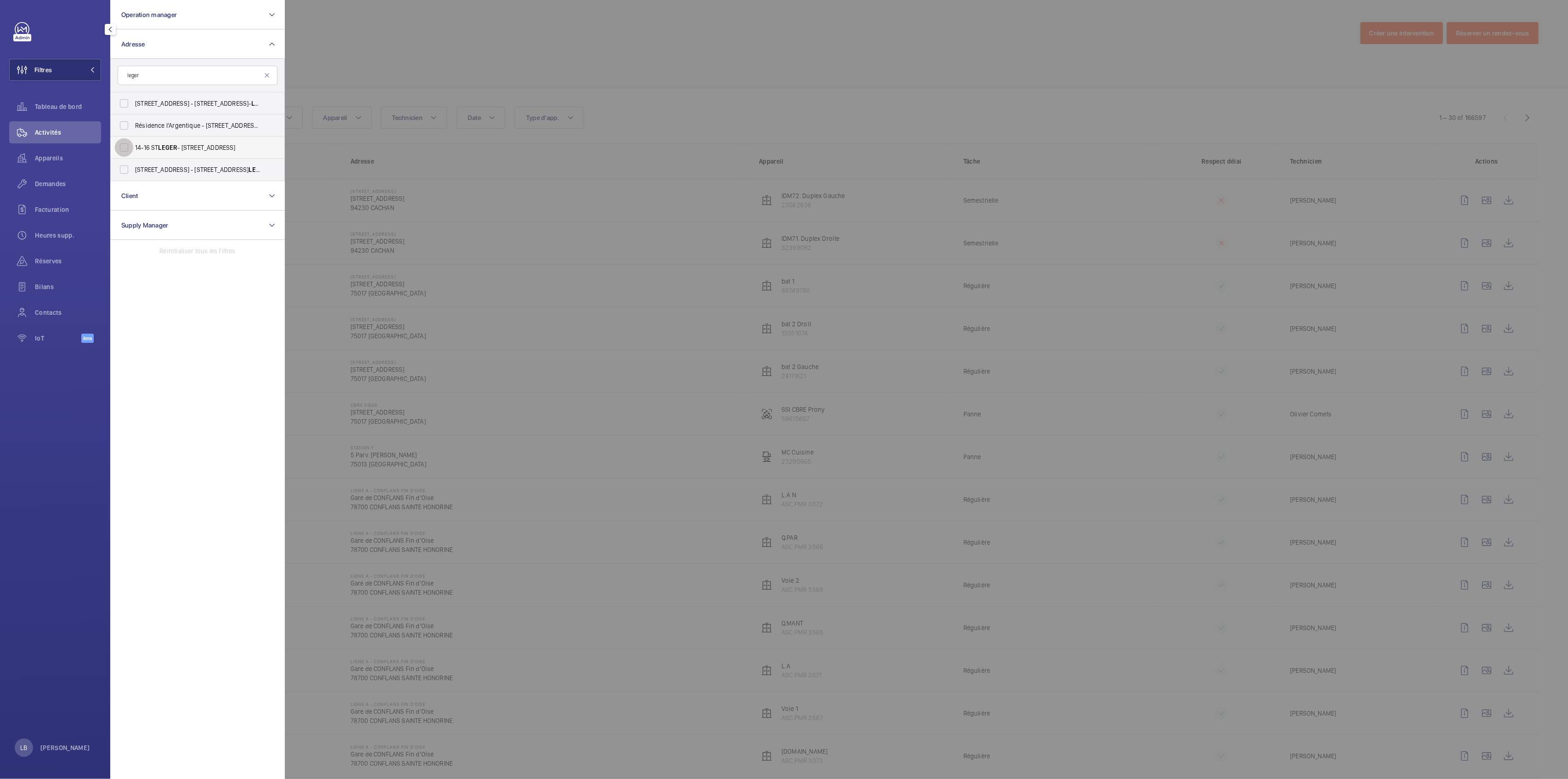
click at [125, 145] on input "14-16 ST LEGER - 14 Rue Saint-Léger, SAINT-GERMAIN-EN-LAYE 78100" at bounding box center [124, 147] width 18 height 18
checkbox input "true"
click at [124, 125] on input "Résidence l'Argentique - 7 Rue de la Fontaine, 94470 BOISSY-SAINT- LEGER , BOIS…" at bounding box center [124, 125] width 18 height 18
checkbox input "true"
click at [125, 170] on input "1 Rue de Brévannes - 1 Rue de Brévannes, 94470 BOISSY-SAINT- LEGER , BOISSY-SAI…" at bounding box center [124, 169] width 18 height 18
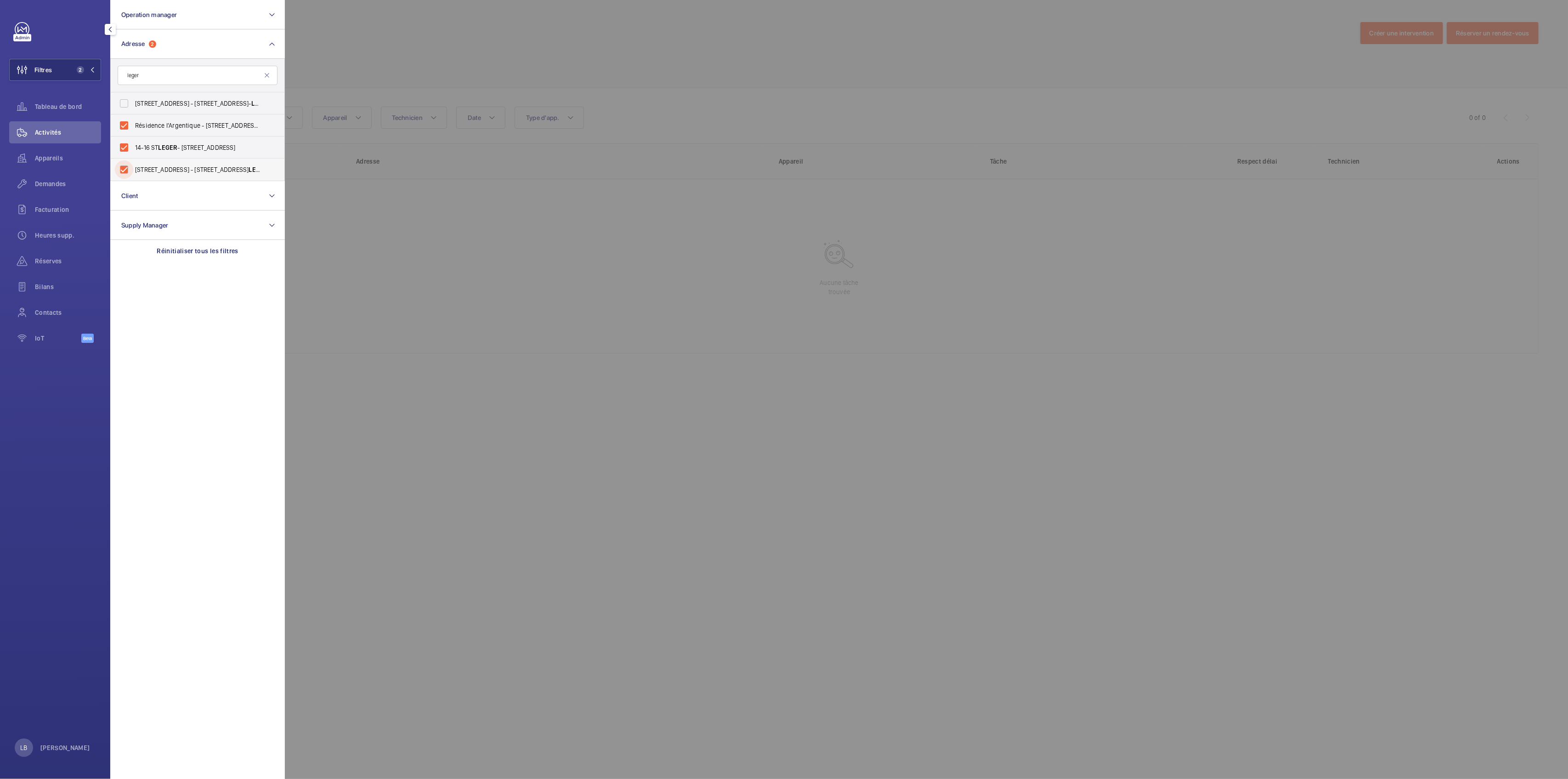
checkbox input "true"
click at [128, 106] on input "1 Rue de Paris - 1 Rue de Paris, 94470 BOISSY-SAINT- LEGER , BOISSY-SAINT- LEGE…" at bounding box center [124, 103] width 18 height 18
checkbox input "true"
click at [125, 126] on input "Résidence l'Argentique - 7 Rue de la Fontaine, 94470 BOISSY-SAINT- LEGER , BOIS…" at bounding box center [124, 125] width 18 height 18
checkbox input "false"
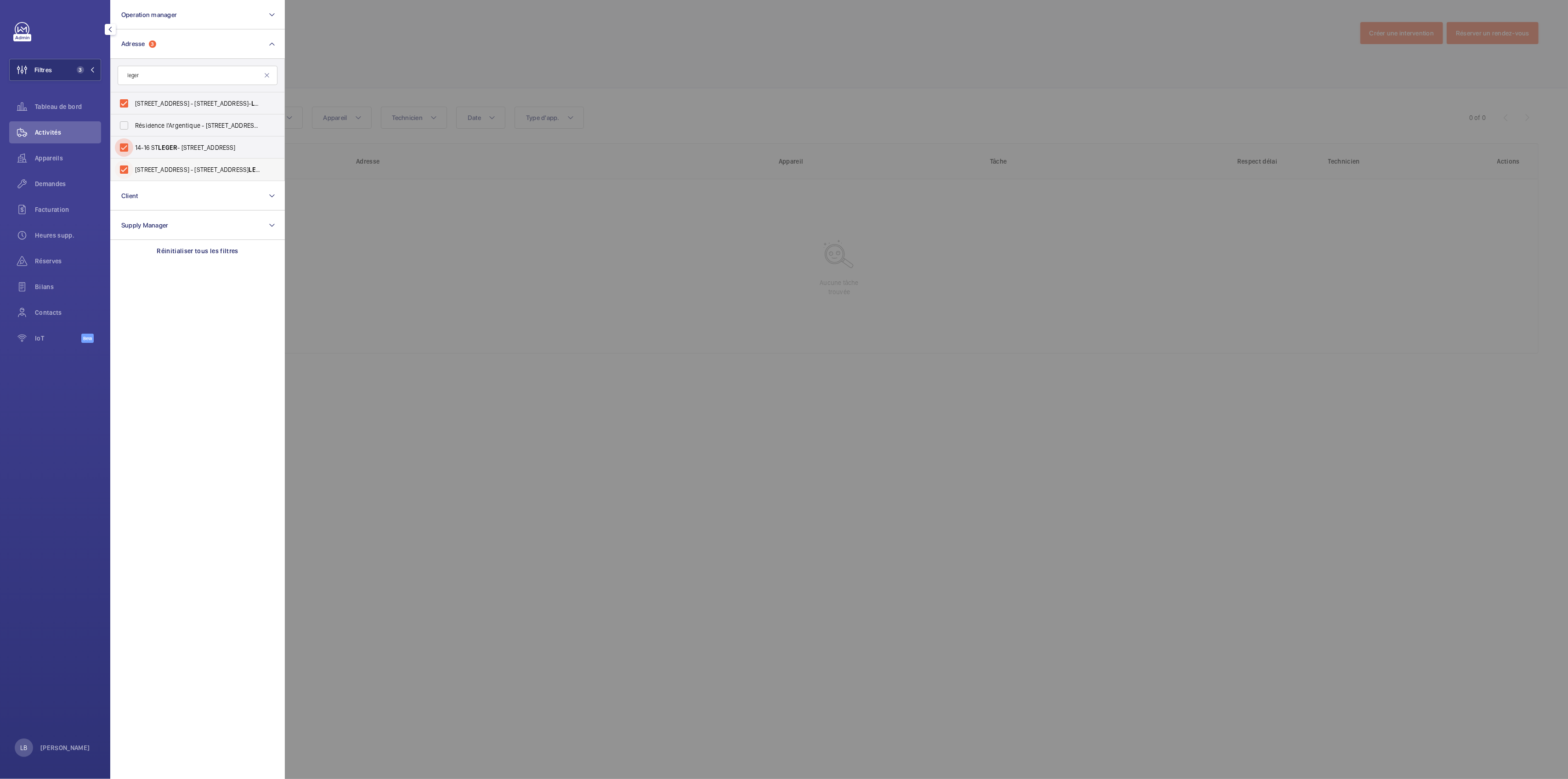
drag, startPoint x: 126, startPoint y: 148, endPoint x: 127, endPoint y: 161, distance: 13.0
click at [127, 148] on input "14-16 ST LEGER - 14 Rue Saint-Léger, SAINT-GERMAIN-EN-LAYE 78100" at bounding box center [124, 147] width 18 height 18
click at [124, 156] on input "14-16 ST LEGER - 14 Rue Saint-Léger, SAINT-GERMAIN-EN-LAYE 78100" at bounding box center [124, 147] width 18 height 18
checkbox input "true"
click at [121, 170] on input "1 Rue de Brévannes - 1 Rue de Brévannes, 94470 BOISSY-SAINT- LEGER , BOISSY-SAI…" at bounding box center [124, 169] width 18 height 18
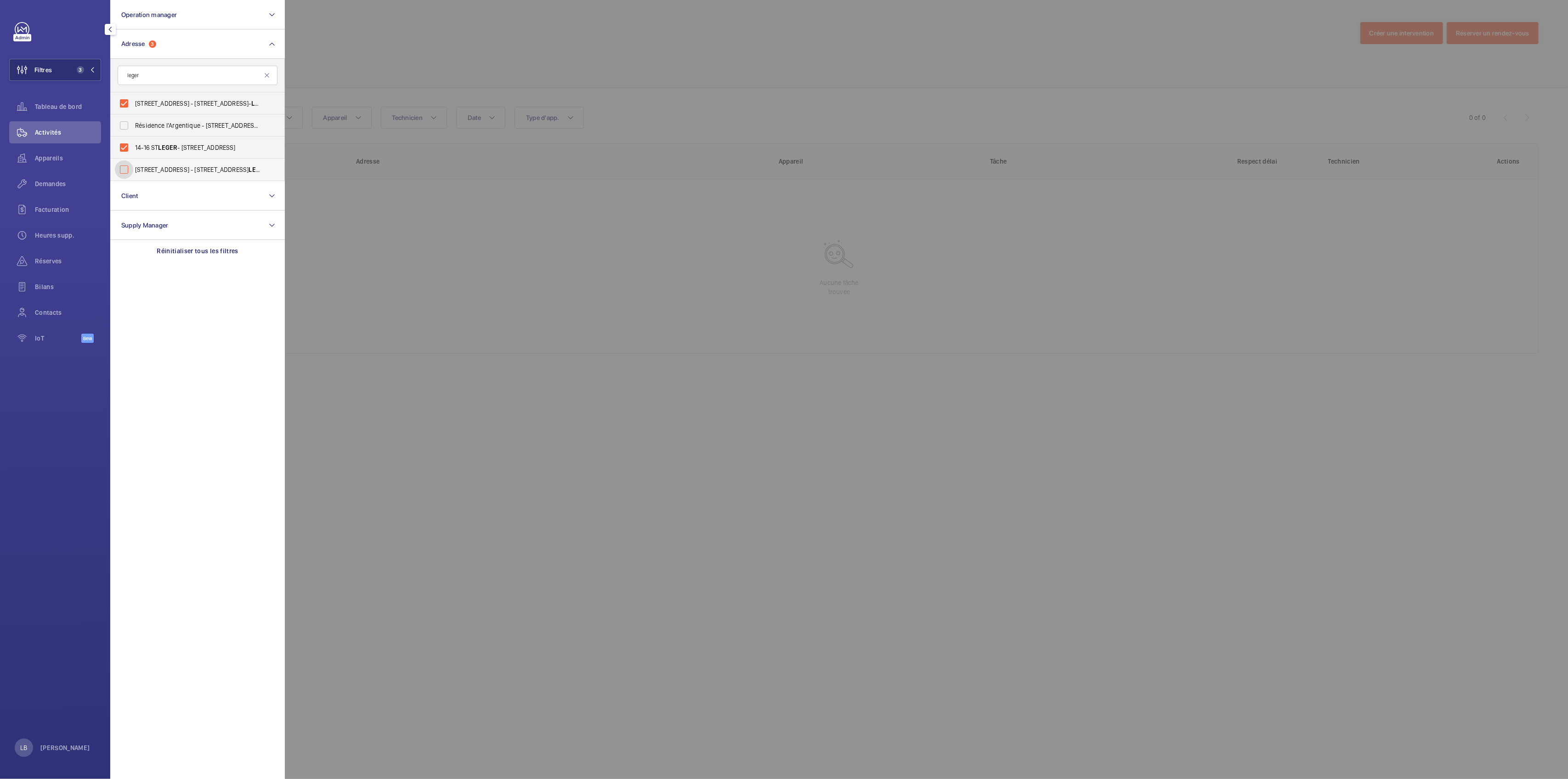
checkbox input "false"
click at [124, 147] on input "14-16 ST LEGER - 14 Rue Saint-Léger, SAINT-GERMAIN-EN-LAYE 78100" at bounding box center [124, 147] width 18 height 18
checkbox input "false"
click at [129, 99] on input "1 Rue de Paris - 1 Rue de Paris, 94470 BOISSY-SAINT- LEGER , BOISSY-SAINT- LEGE…" at bounding box center [124, 103] width 18 height 18
checkbox input "false"
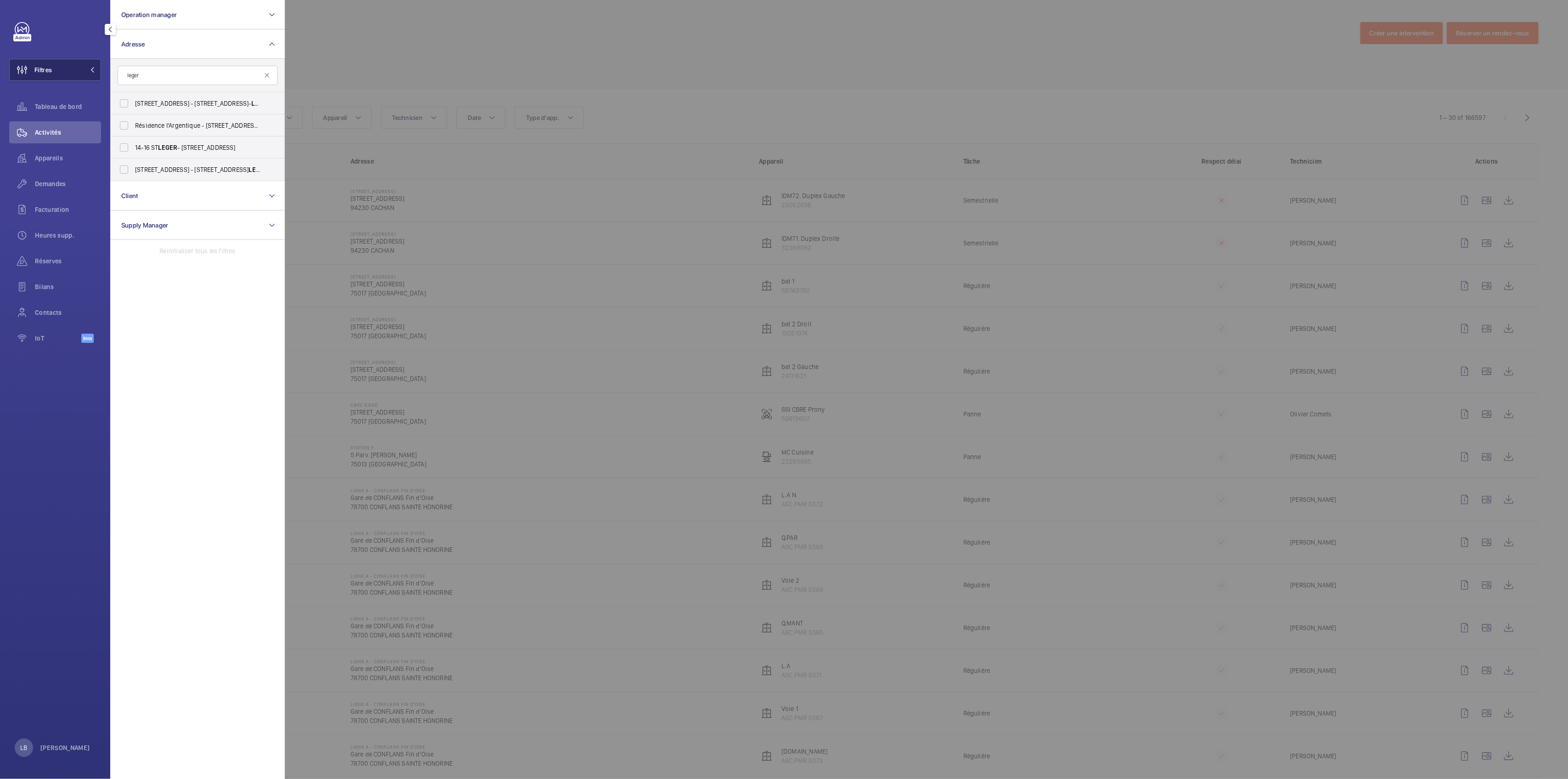
click at [73, 71] on button "Filtres" at bounding box center [55, 69] width 92 height 22
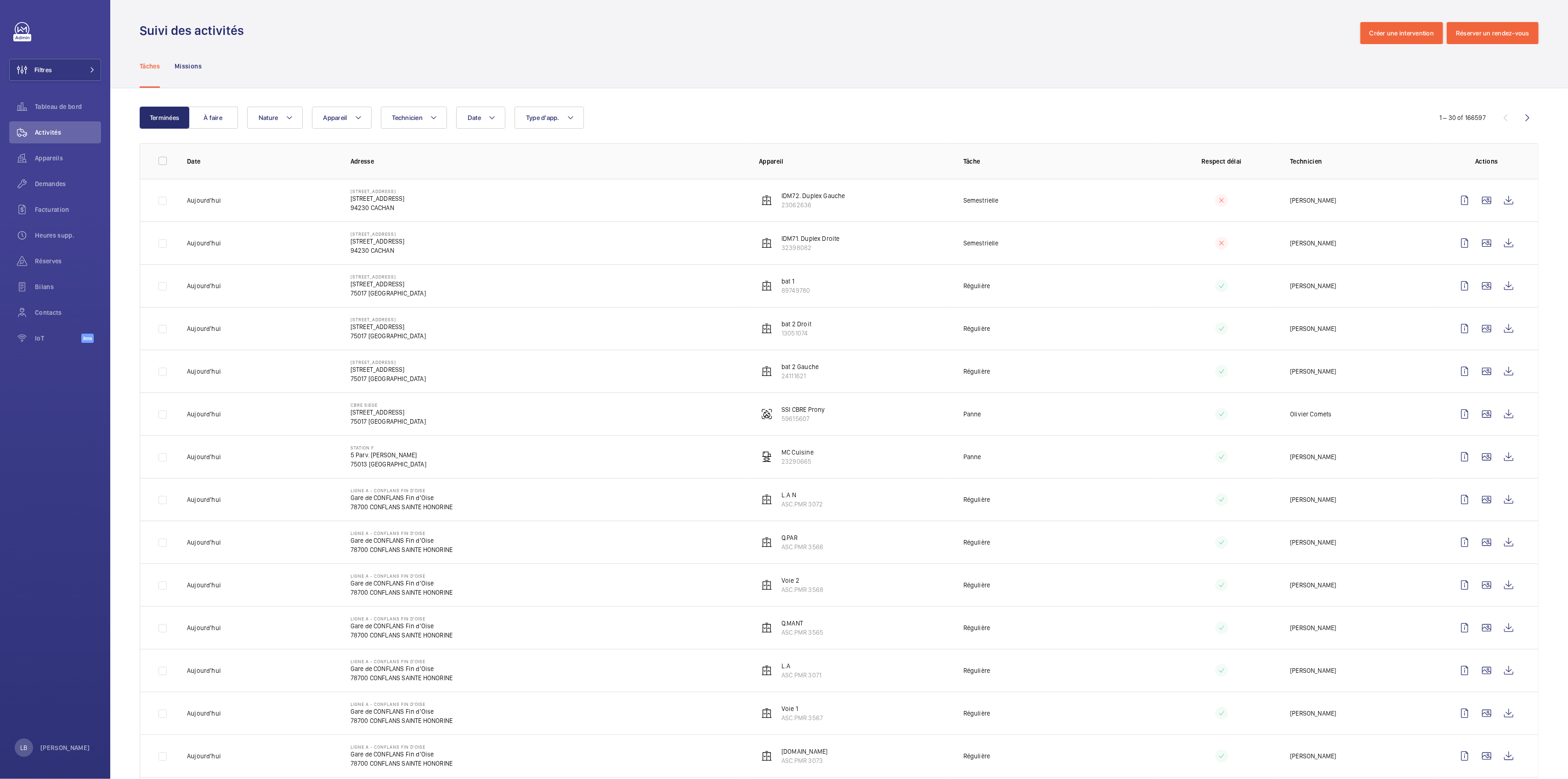
click at [664, 48] on div "Tâches Missions" at bounding box center [839, 66] width 1399 height 43
click at [643, 122] on div "Date Technicien Appareil Type d'app. Nature" at bounding box center [836, 117] width 1178 height 22
